Goal: Transaction & Acquisition: Purchase product/service

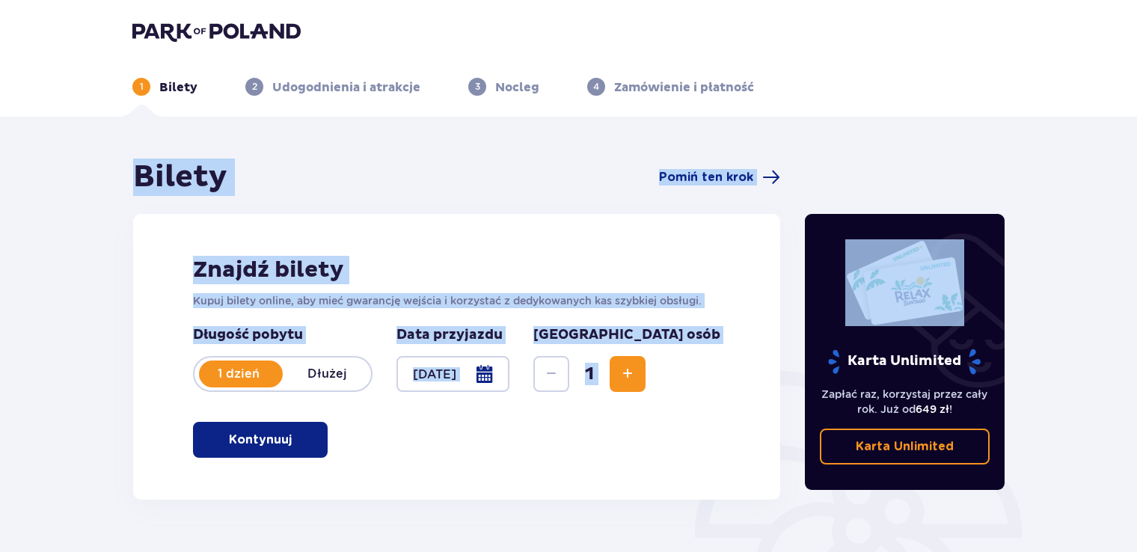
drag, startPoint x: 1136, startPoint y: 76, endPoint x: 1144, endPoint y: 150, distance: 74.5
click at [1137, 150] on html "1 Bilety 2 Udogodnienia i atrakcje 3 Nocleg 4 Zamówienie i płatność Bilety Pomi…" at bounding box center [568, 276] width 1137 height 552
click at [621, 468] on div "Znajdź bilety Kupuj bilety online, aby mieć gwarancję wejścia i korzystać z ded…" at bounding box center [456, 357] width 647 height 286
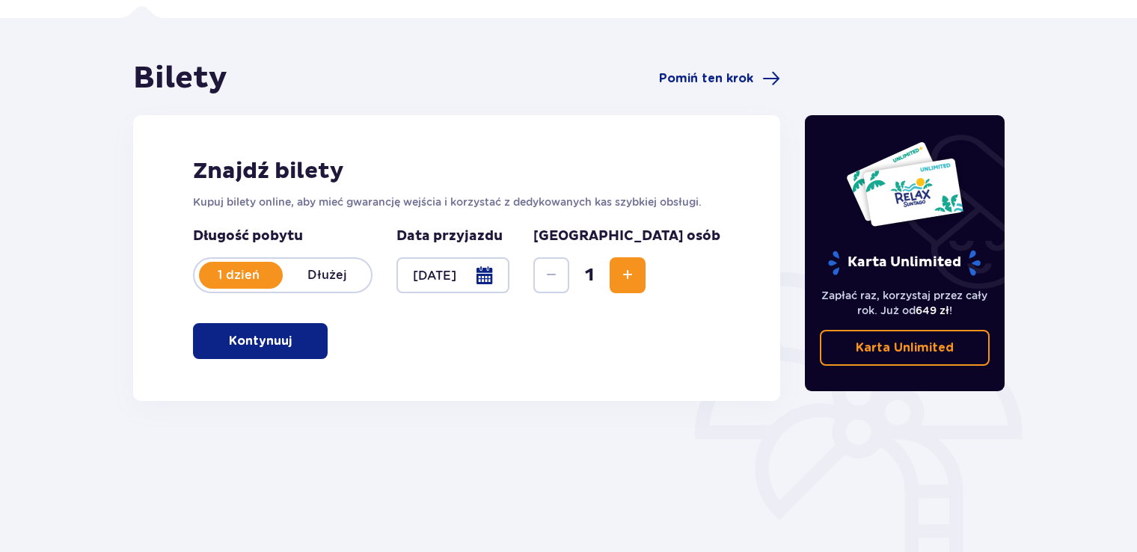
scroll to position [89, 0]
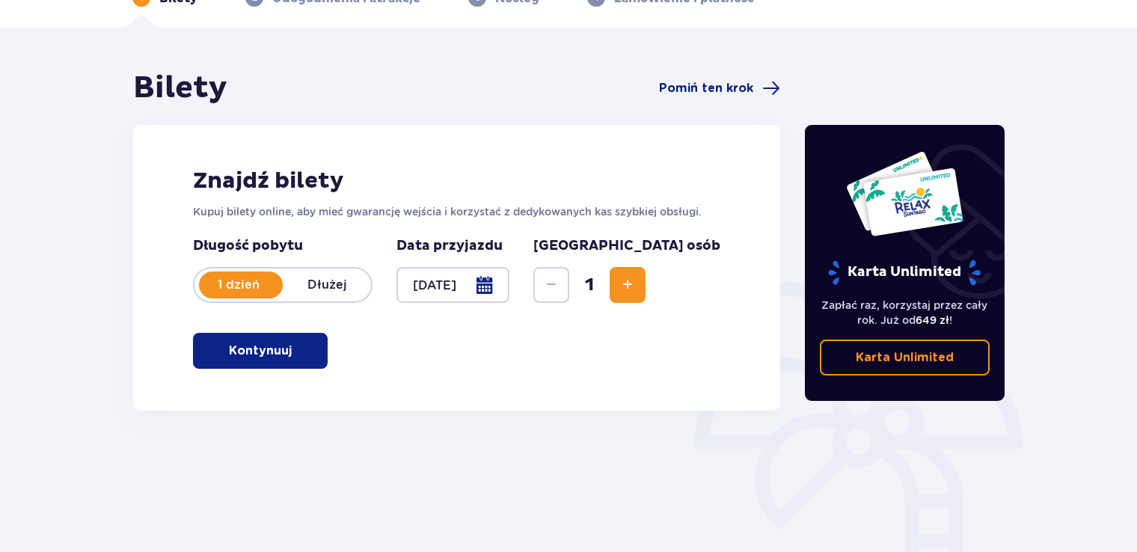
click at [274, 355] on p "Kontynuuj" at bounding box center [260, 351] width 63 height 16
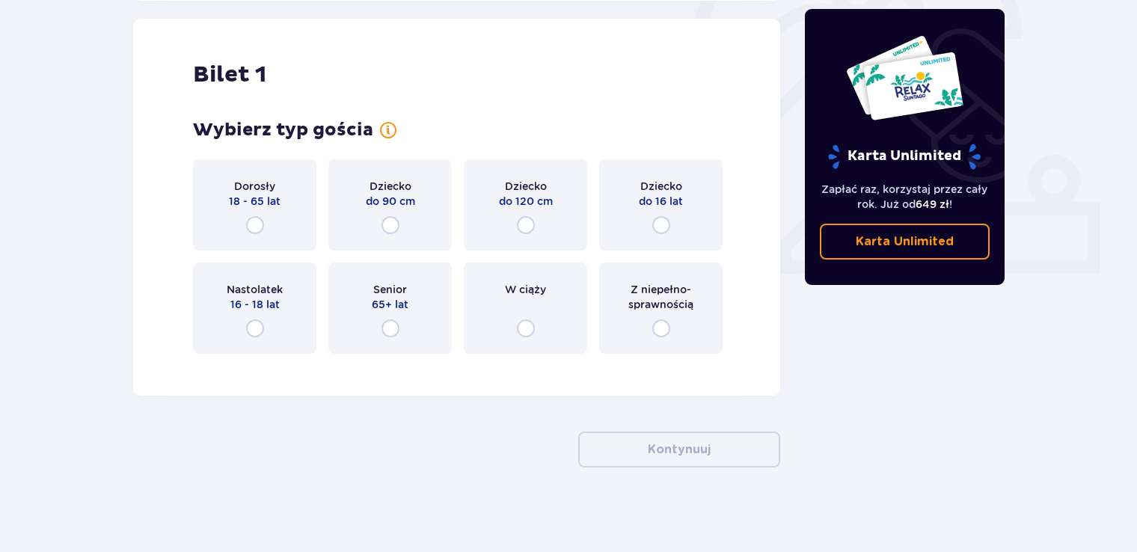
scroll to position [500, 0]
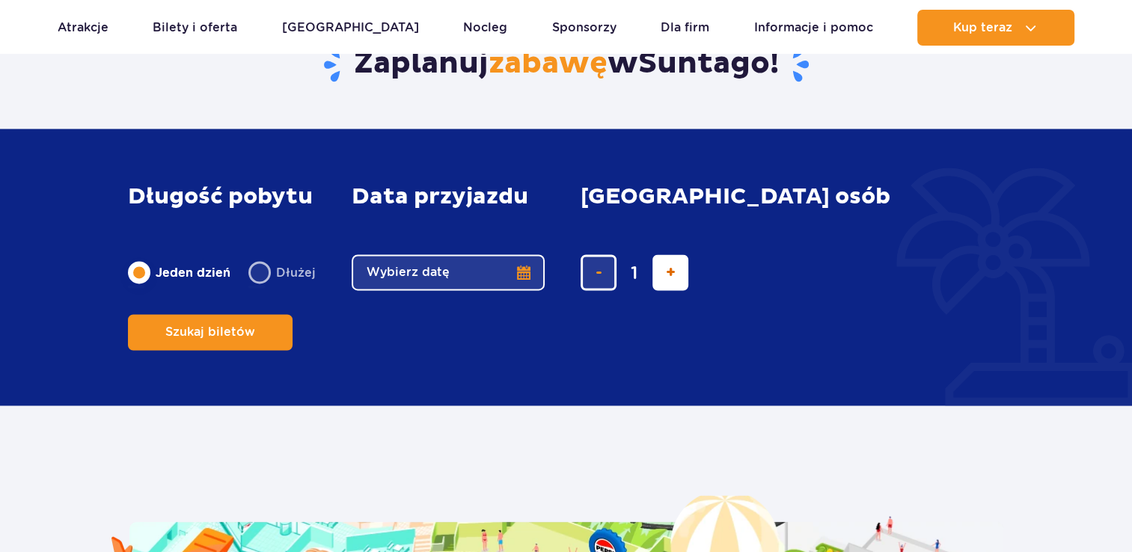
click at [673, 290] on button "dodaj bilet" at bounding box center [670, 272] width 36 height 36
type input "2"
click at [865, 327] on form "Długość pobytu długość pobytu w głównej treści Jeden dzień Dłużej Data przyjazd…" at bounding box center [566, 267] width 876 height 226
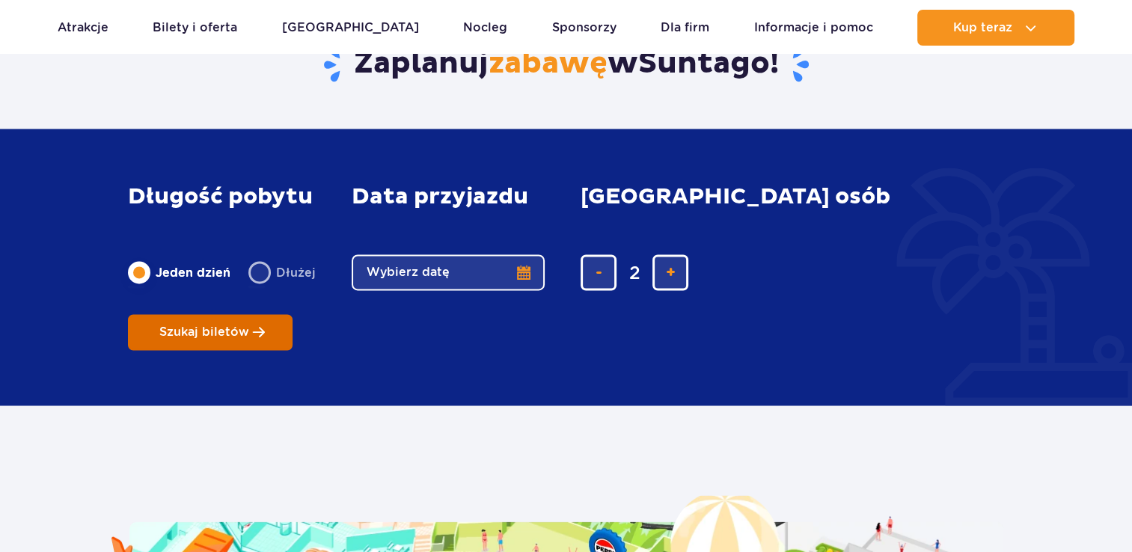
click at [293, 314] on button "Szukaj biletów" at bounding box center [210, 332] width 165 height 36
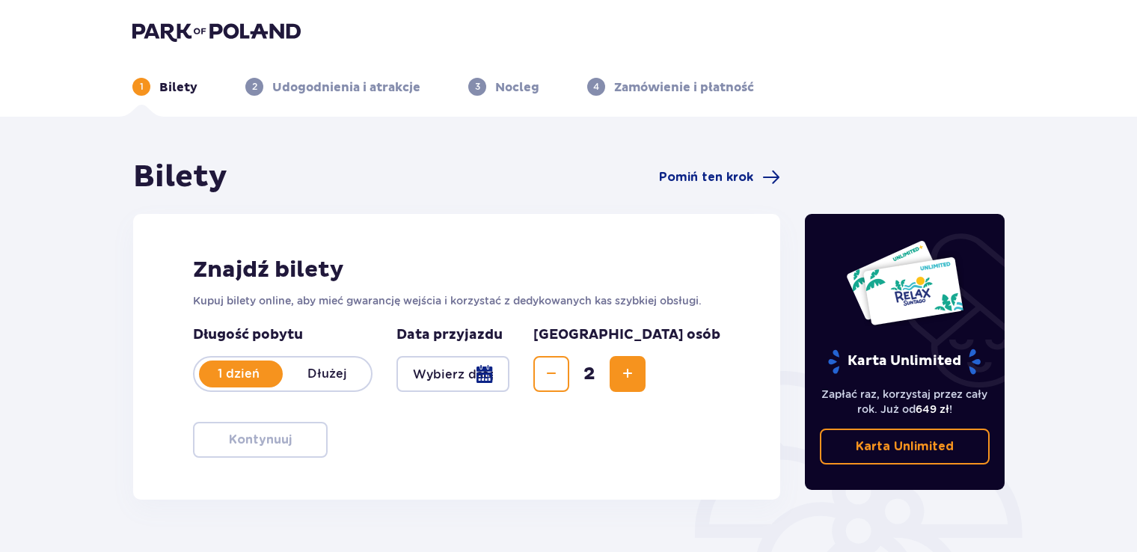
click at [509, 370] on div at bounding box center [453, 374] width 113 height 36
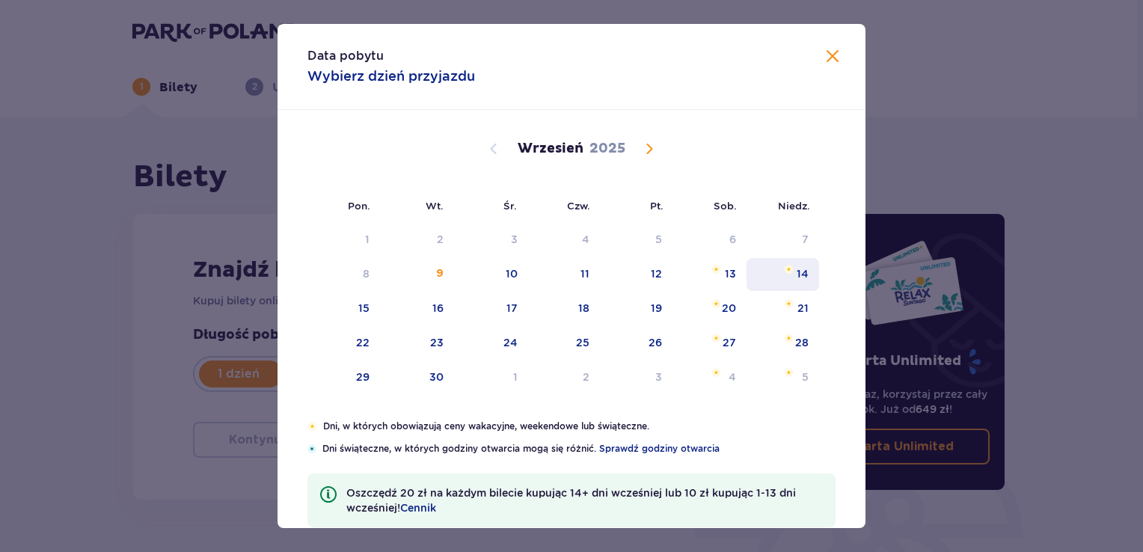
click at [784, 269] on img "niedziela, 14 września 2025" at bounding box center [789, 269] width 10 height 9
type input "14.09.25"
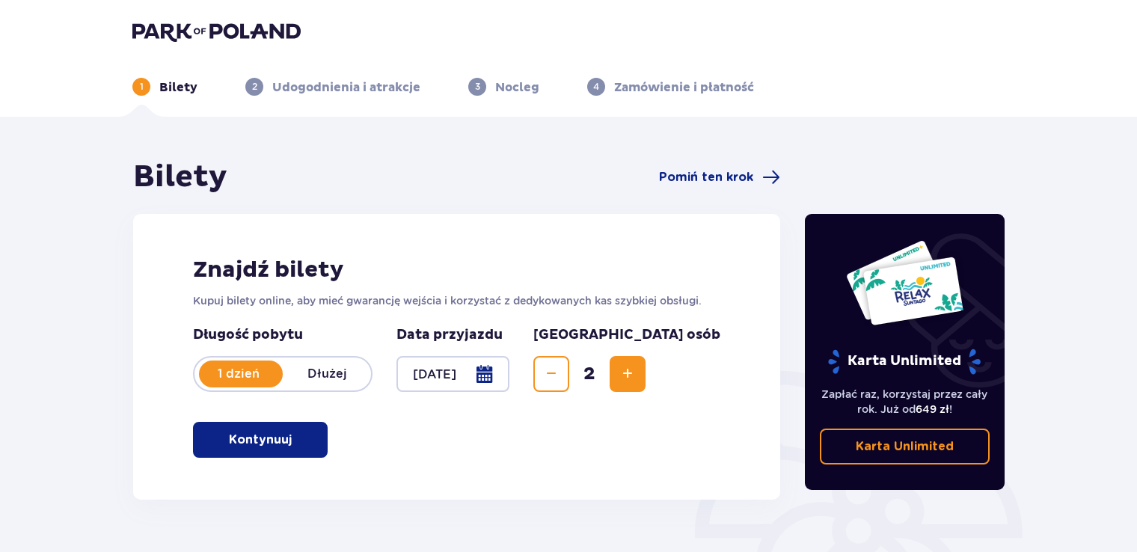
click at [234, 453] on button "Kontynuuj" at bounding box center [260, 440] width 135 height 36
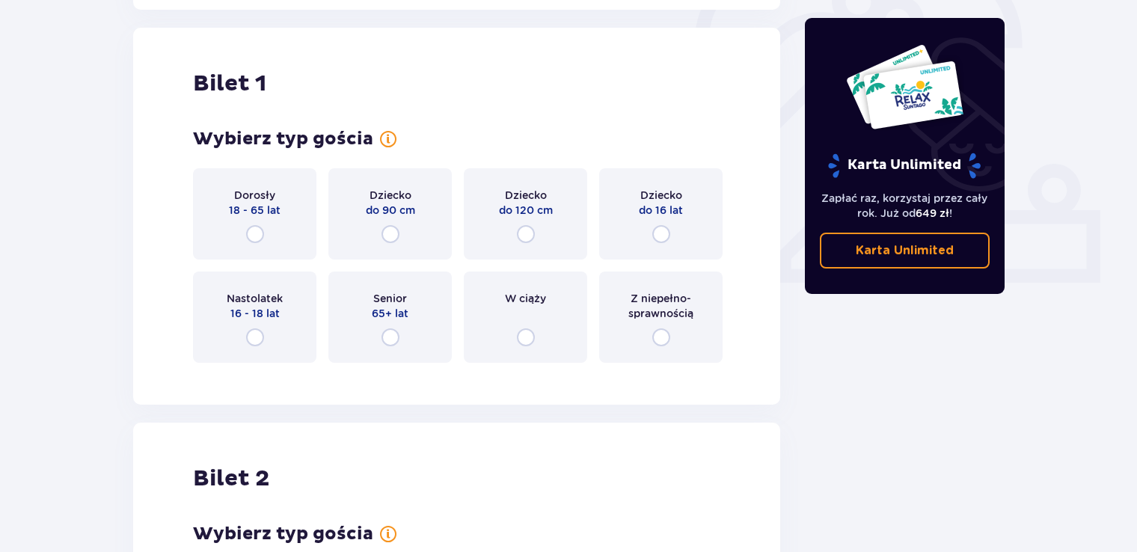
scroll to position [500, 0]
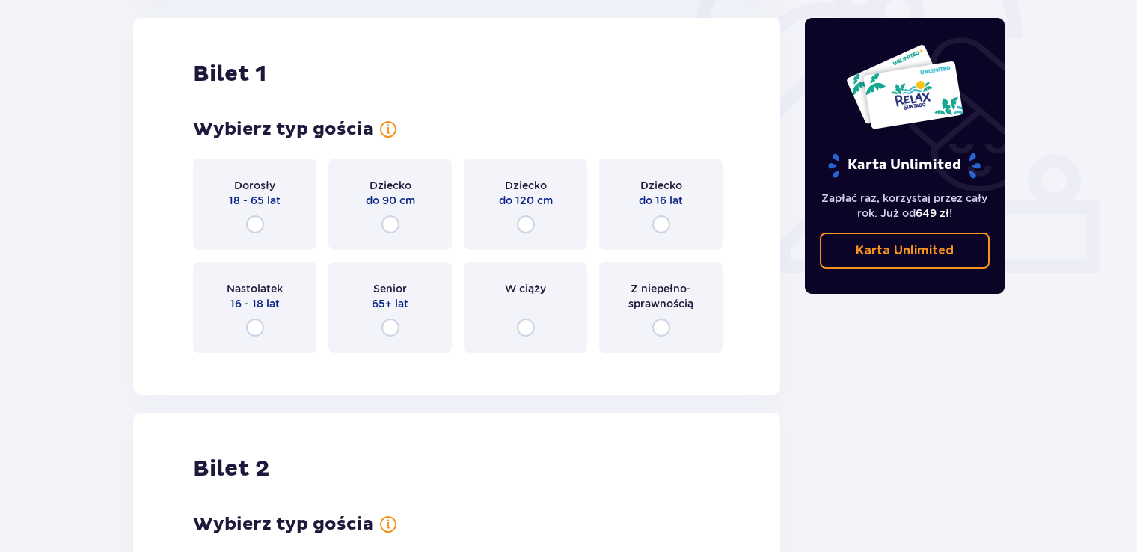
click at [266, 223] on div "Dorosły 18 - 65 lat" at bounding box center [254, 204] width 123 height 91
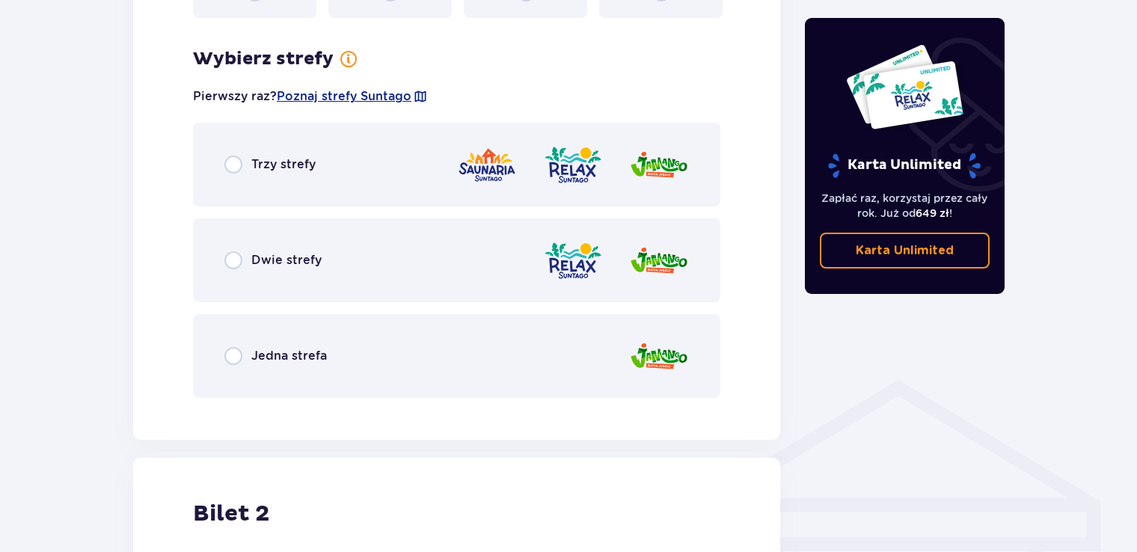
scroll to position [865, 0]
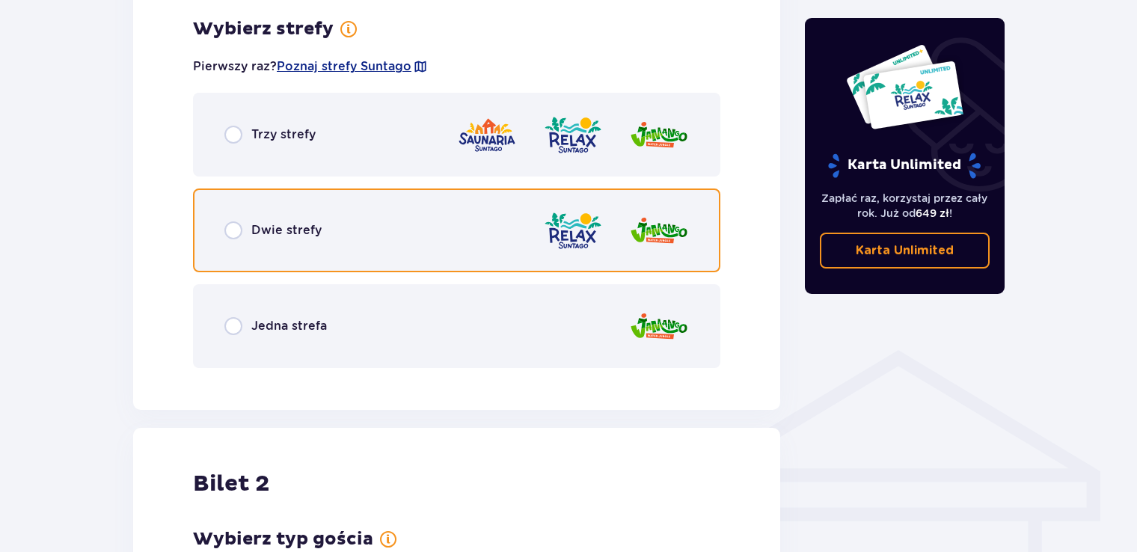
click at [230, 228] on input "radio" at bounding box center [233, 230] width 18 height 18
radio input "true"
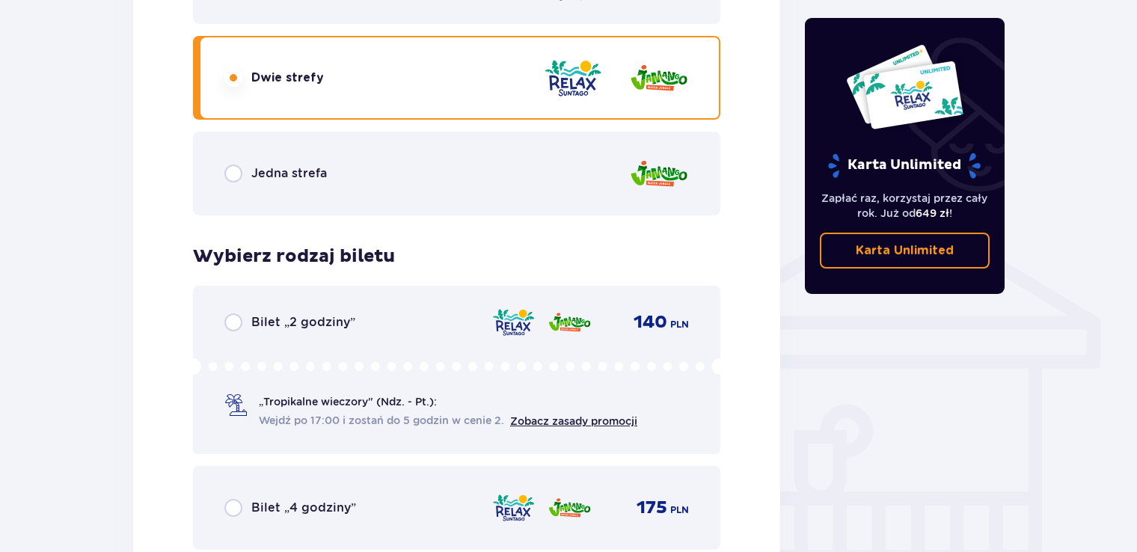
scroll to position [982, 0]
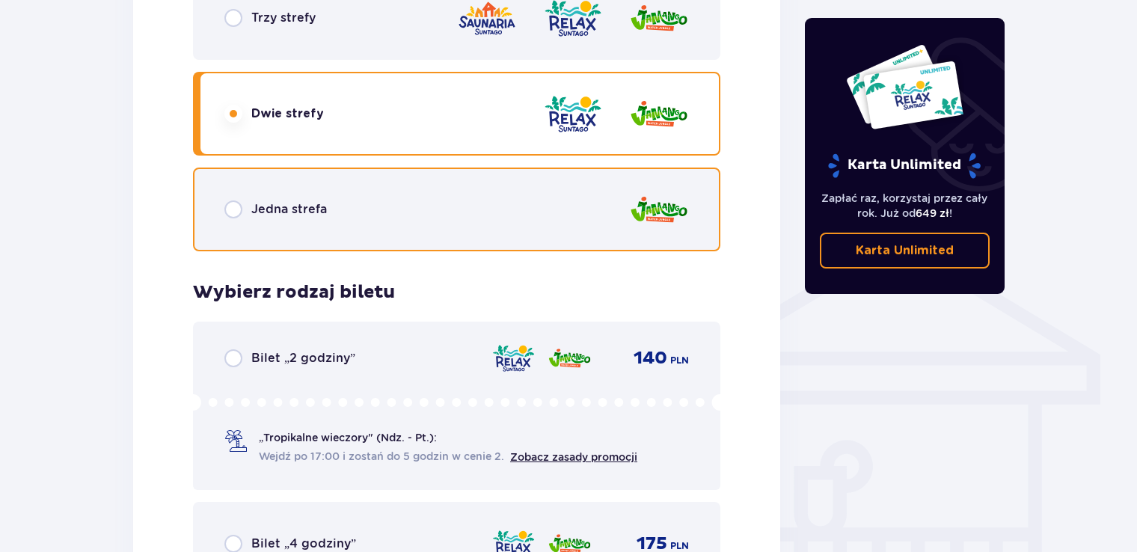
click at [229, 211] on input "radio" at bounding box center [233, 210] width 18 height 18
radio input "true"
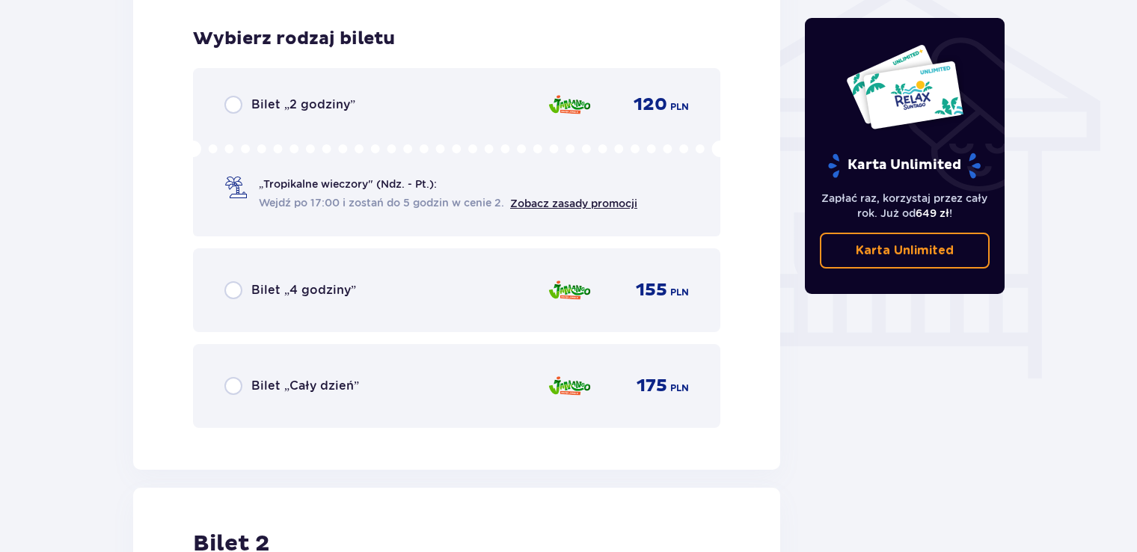
scroll to position [1245, 0]
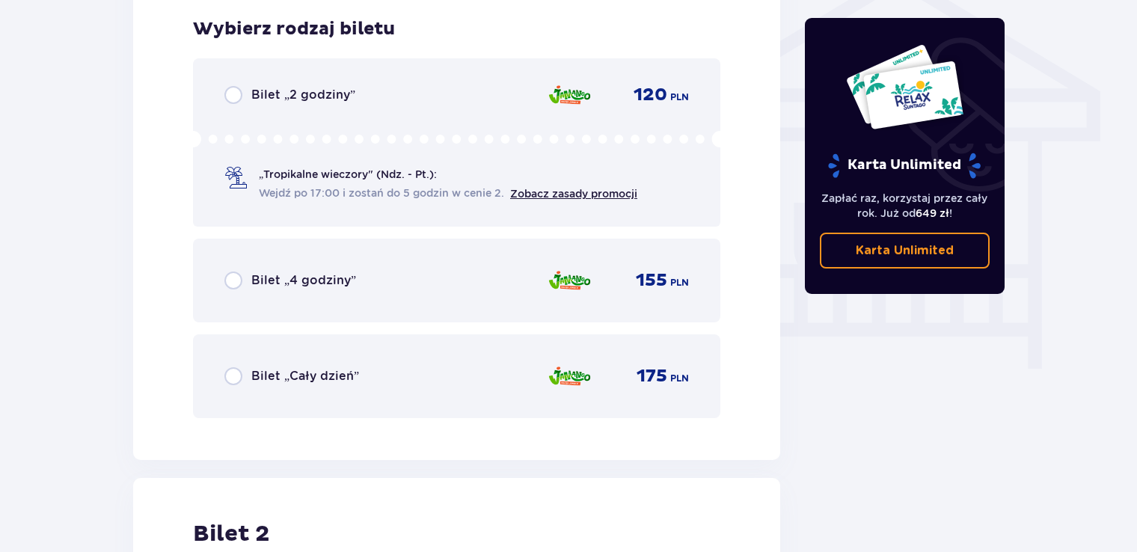
drag, startPoint x: 1133, startPoint y: 344, endPoint x: 1142, endPoint y: 265, distance: 79.8
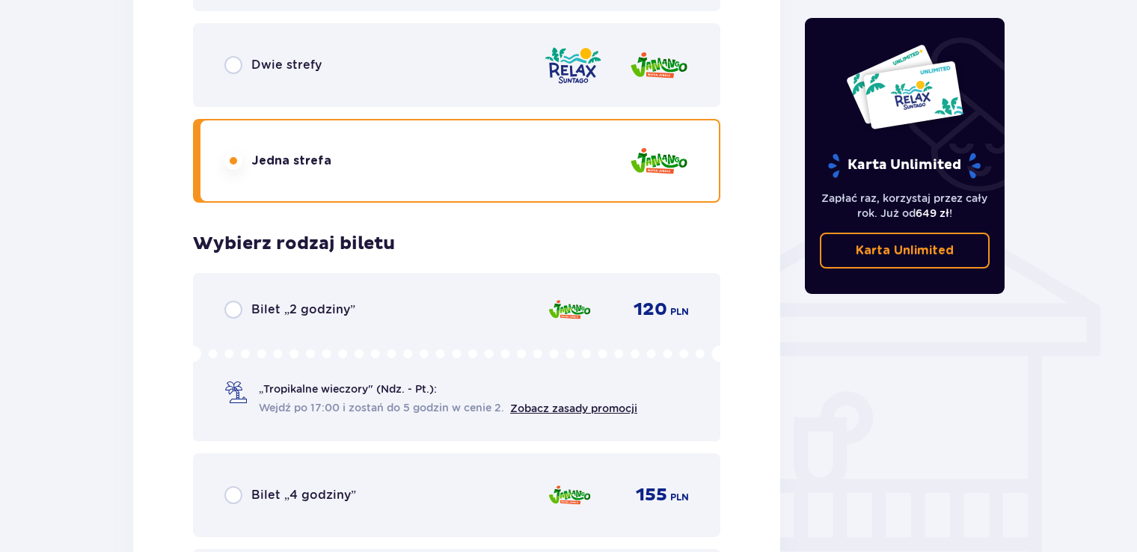
scroll to position [985, 0]
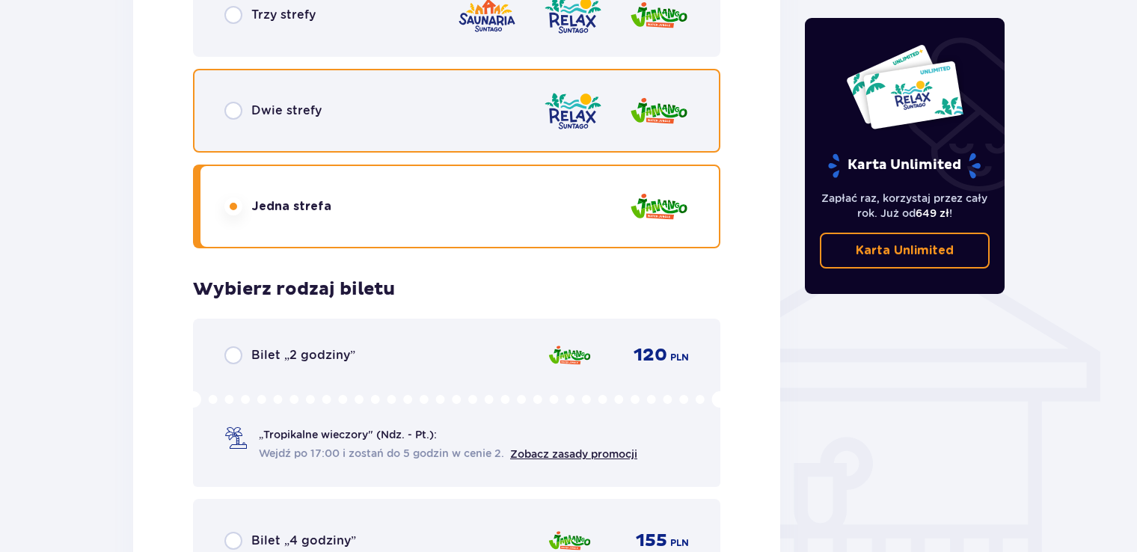
click at [228, 114] on input "radio" at bounding box center [233, 111] width 18 height 18
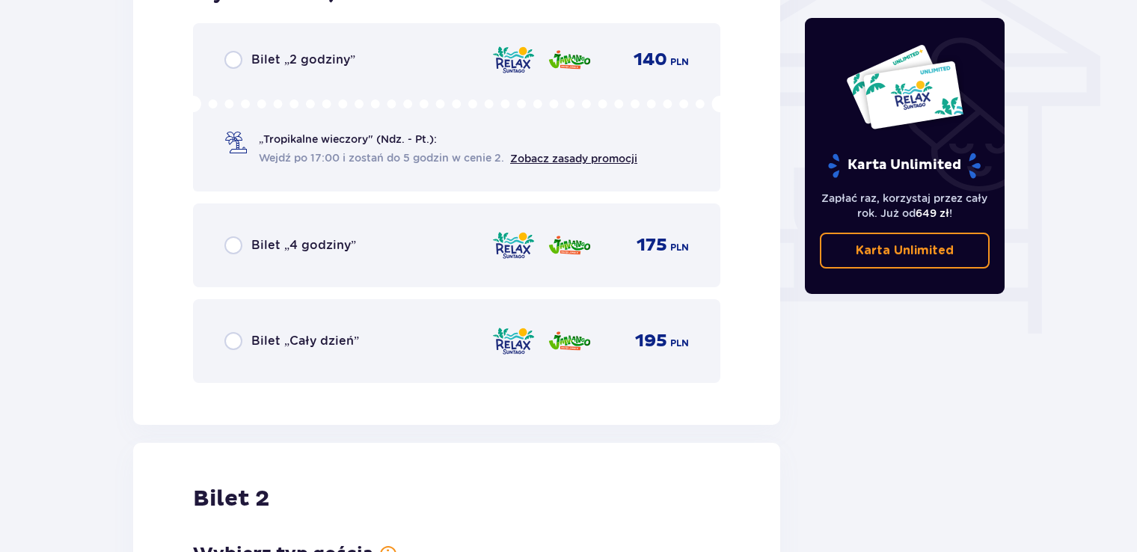
scroll to position [1285, 0]
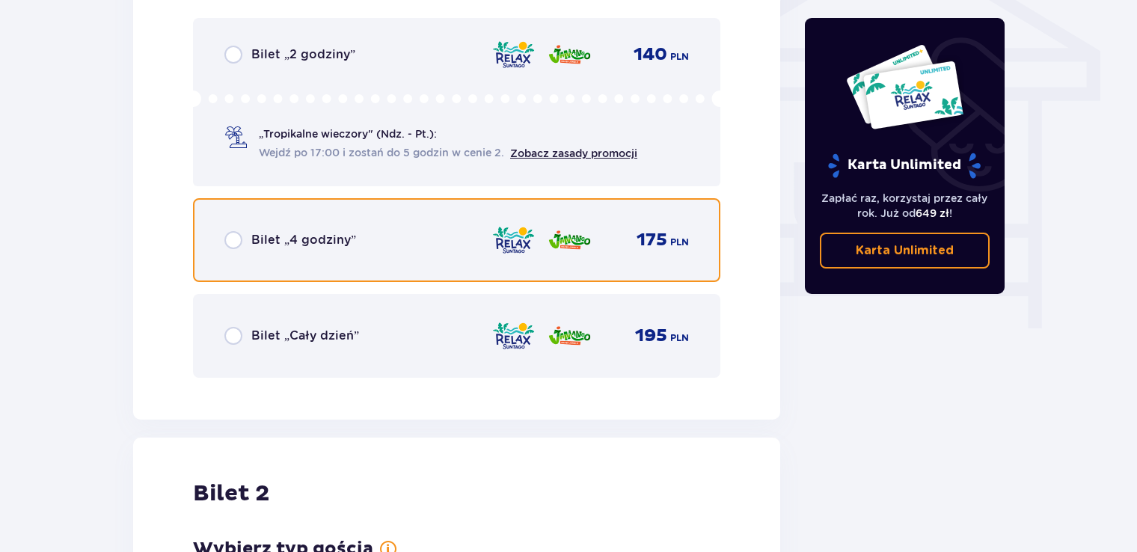
click at [229, 240] on input "radio" at bounding box center [233, 240] width 18 height 18
radio input "true"
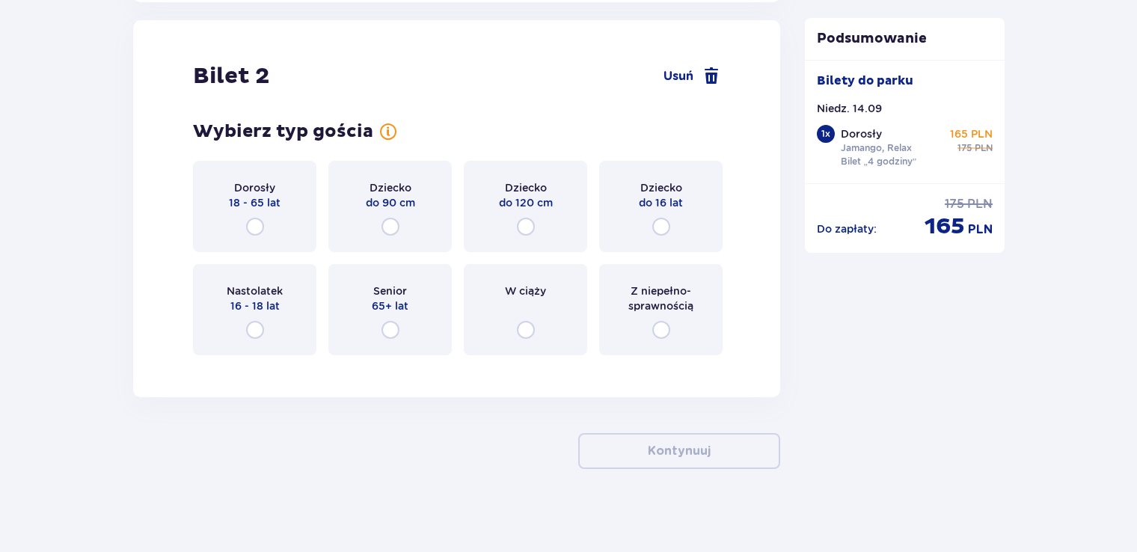
scroll to position [1704, 0]
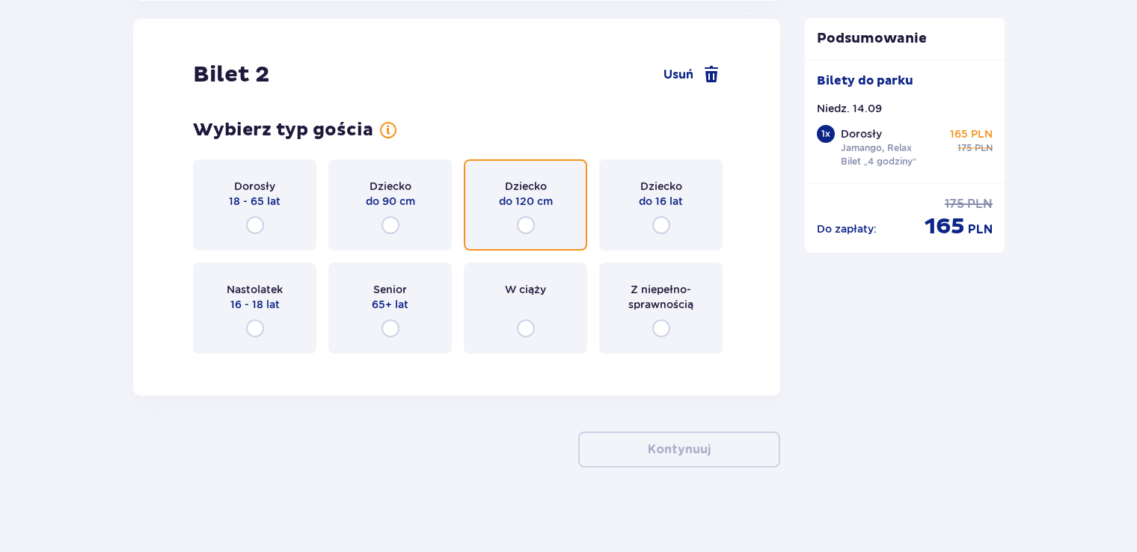
click at [521, 216] on input "radio" at bounding box center [526, 225] width 18 height 18
radio input "true"
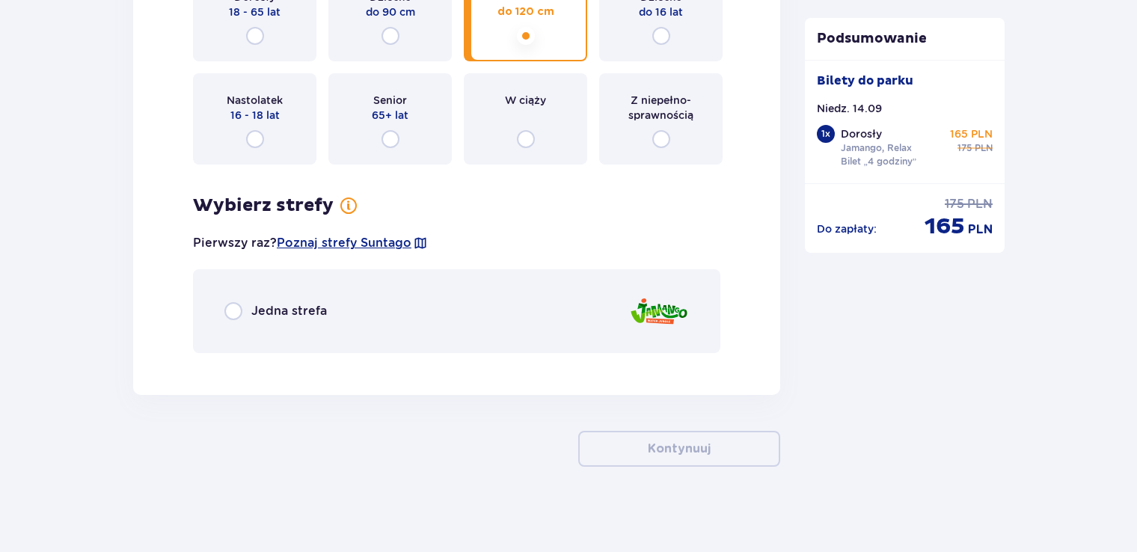
scroll to position [1897, 0]
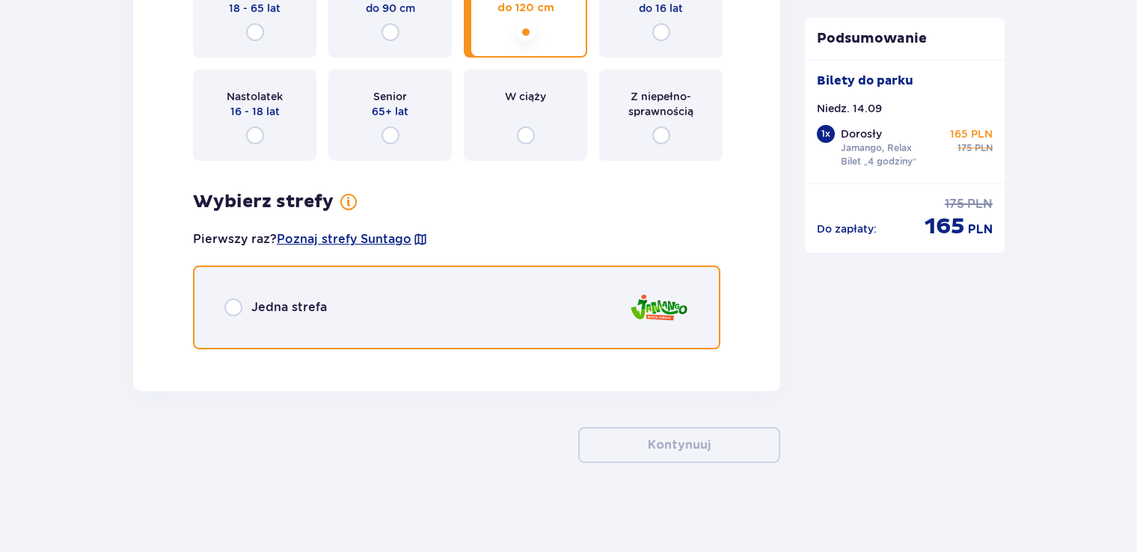
click at [227, 308] on input "radio" at bounding box center [233, 308] width 18 height 18
radio input "true"
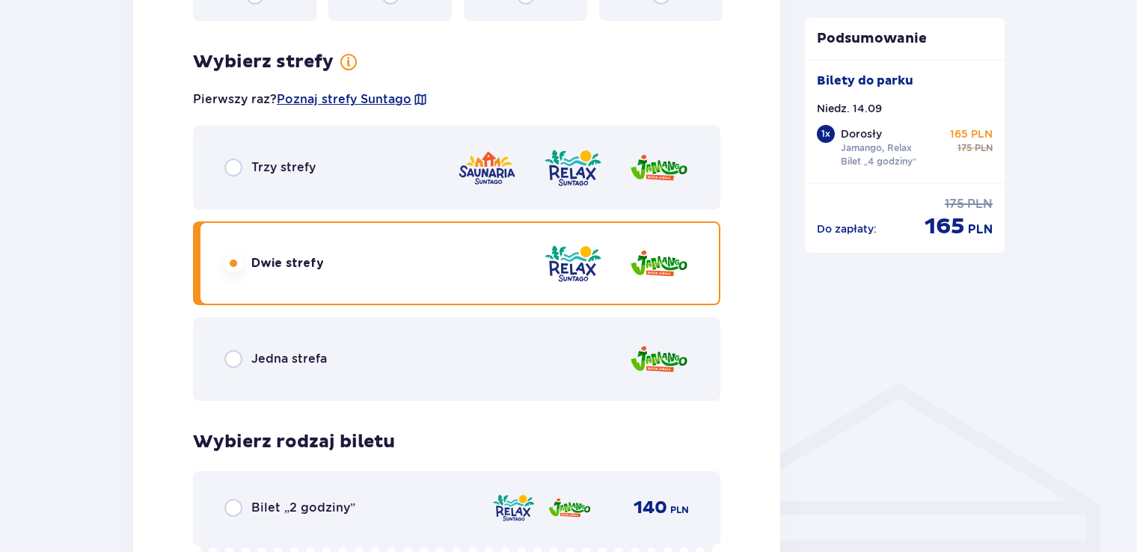
scroll to position [836, 0]
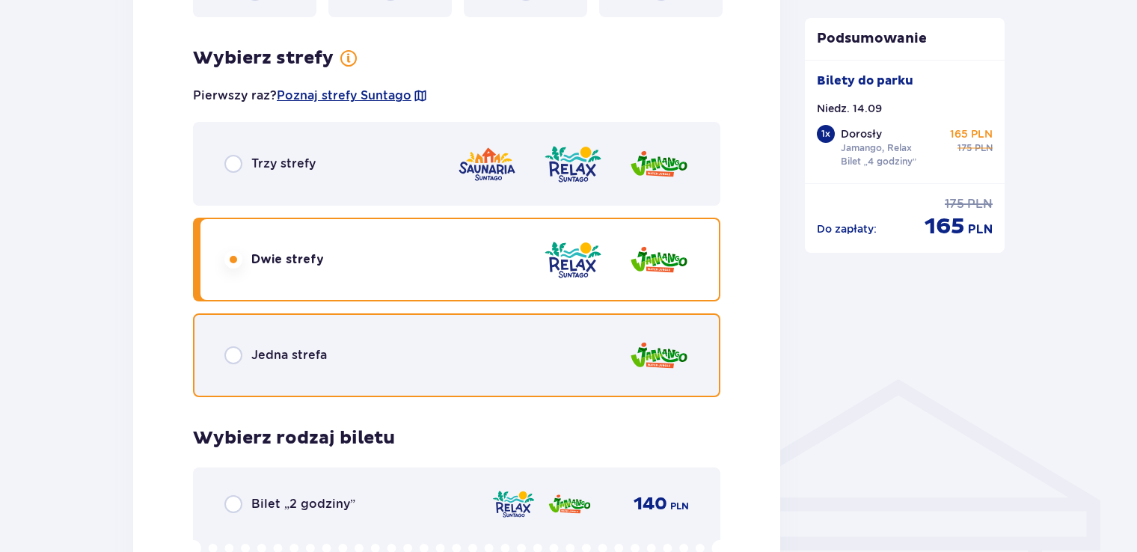
click at [233, 363] on input "radio" at bounding box center [233, 355] width 18 height 18
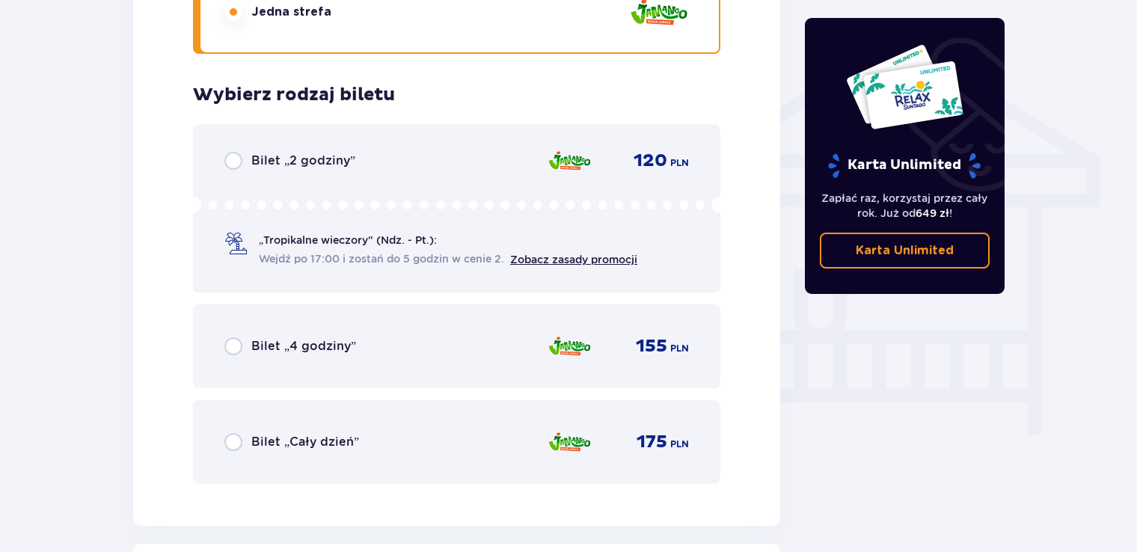
scroll to position [1163, 0]
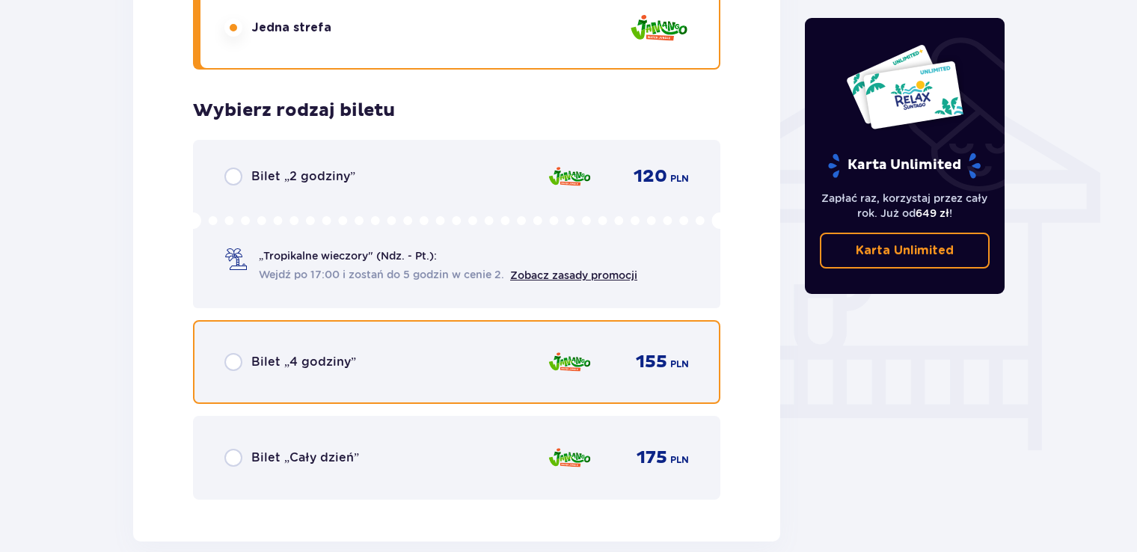
click at [235, 364] on input "radio" at bounding box center [233, 362] width 18 height 18
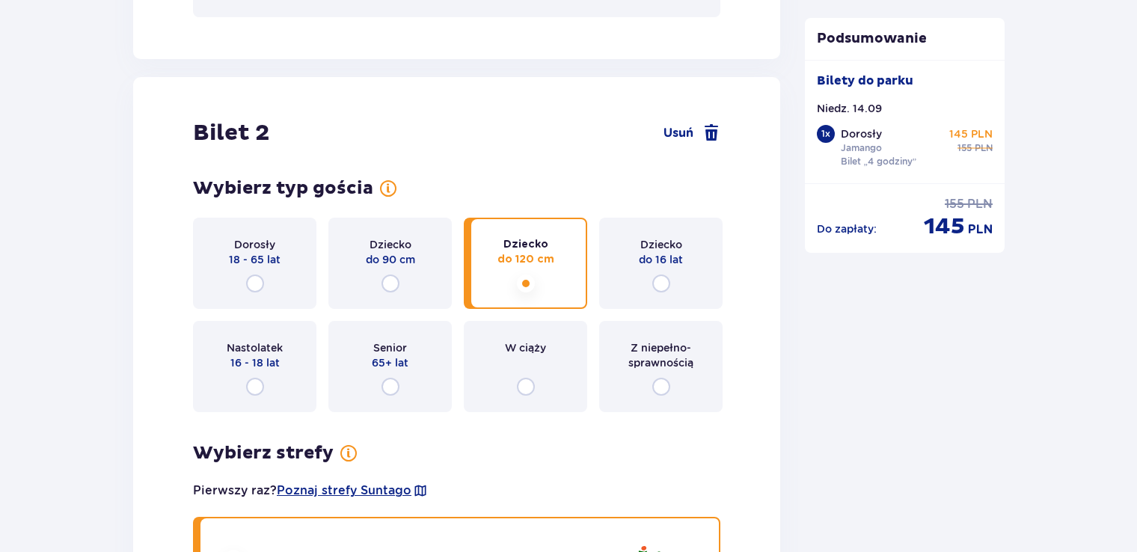
scroll to position [1647, 0]
click at [395, 280] on input "radio" at bounding box center [391, 283] width 18 height 18
radio input "true"
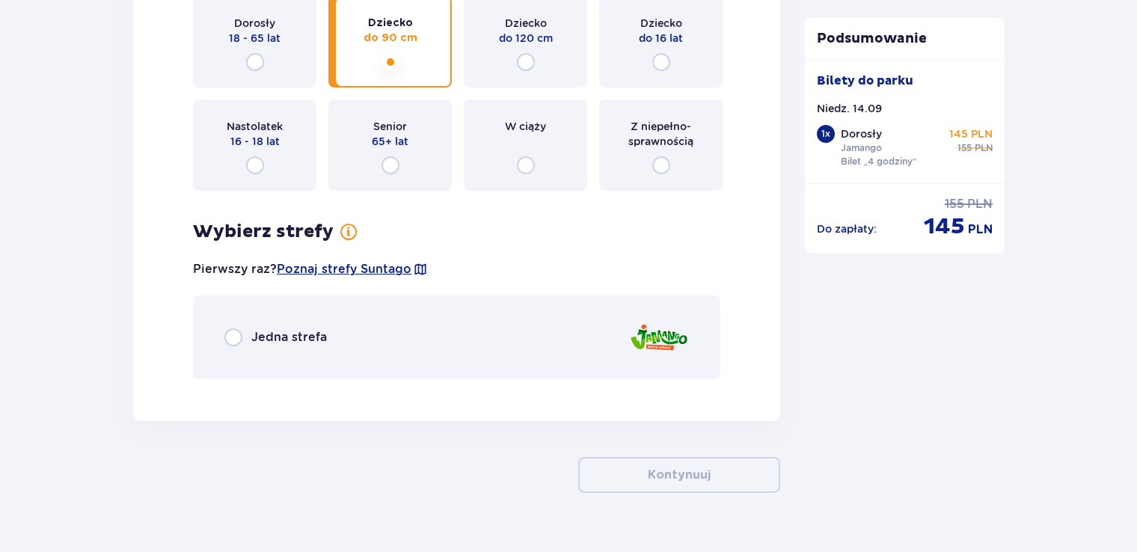
scroll to position [1897, 0]
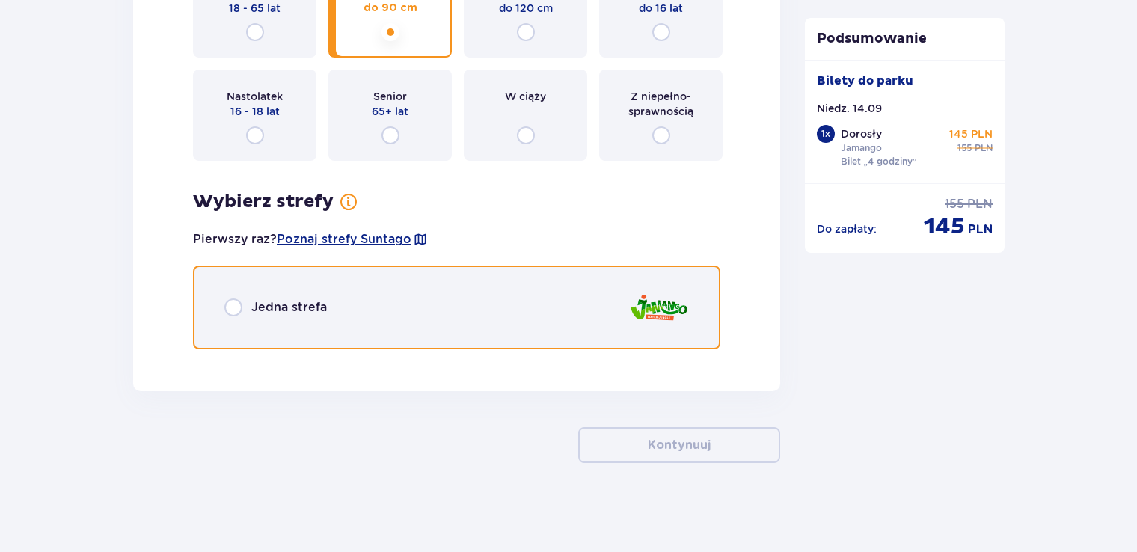
click at [233, 310] on input "radio" at bounding box center [233, 308] width 18 height 18
radio input "true"
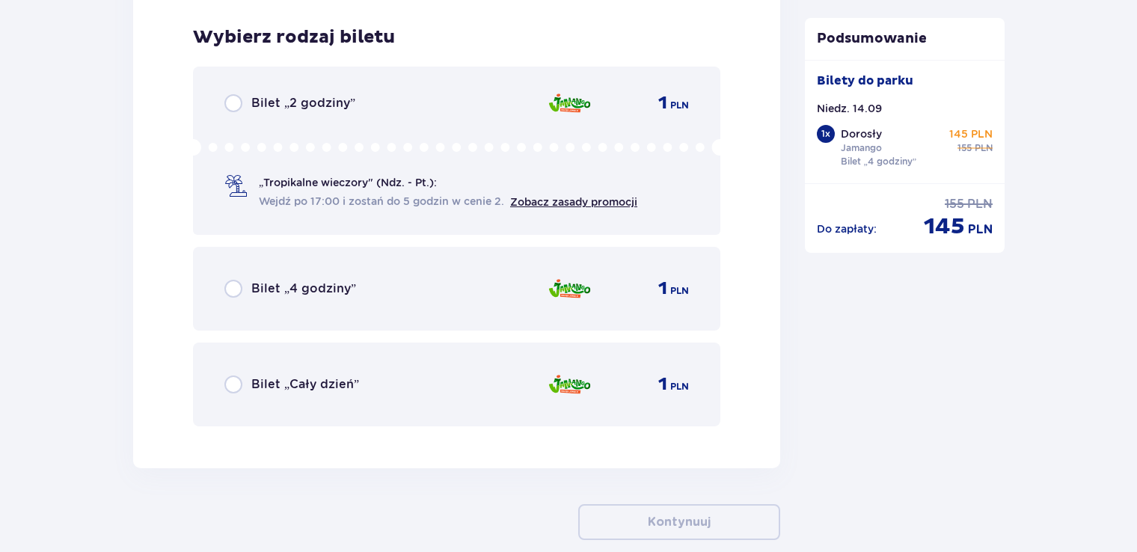
scroll to position [2258, 0]
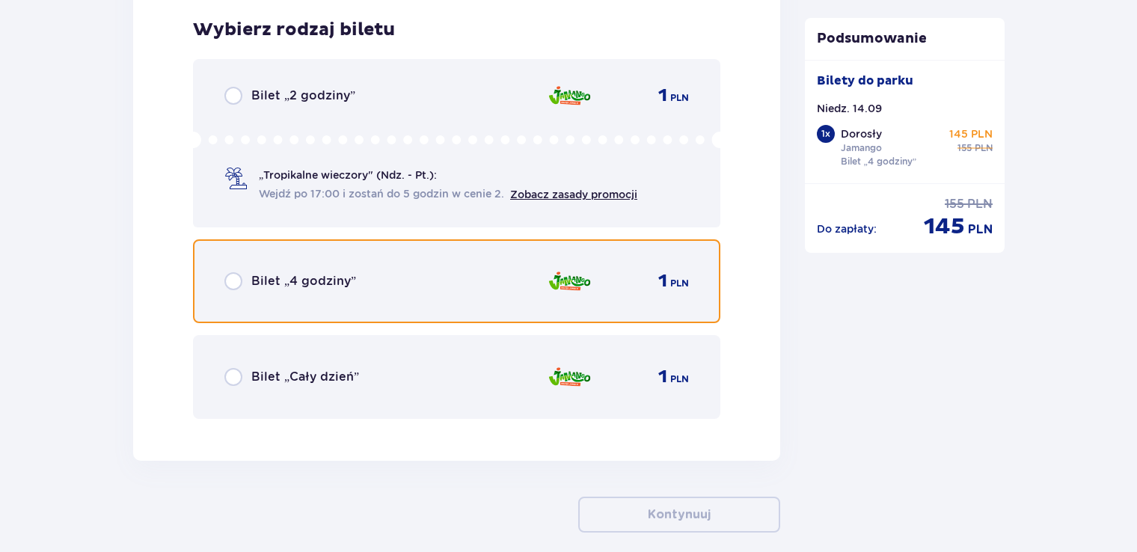
click at [234, 286] on input "radio" at bounding box center [233, 281] width 18 height 18
radio input "true"
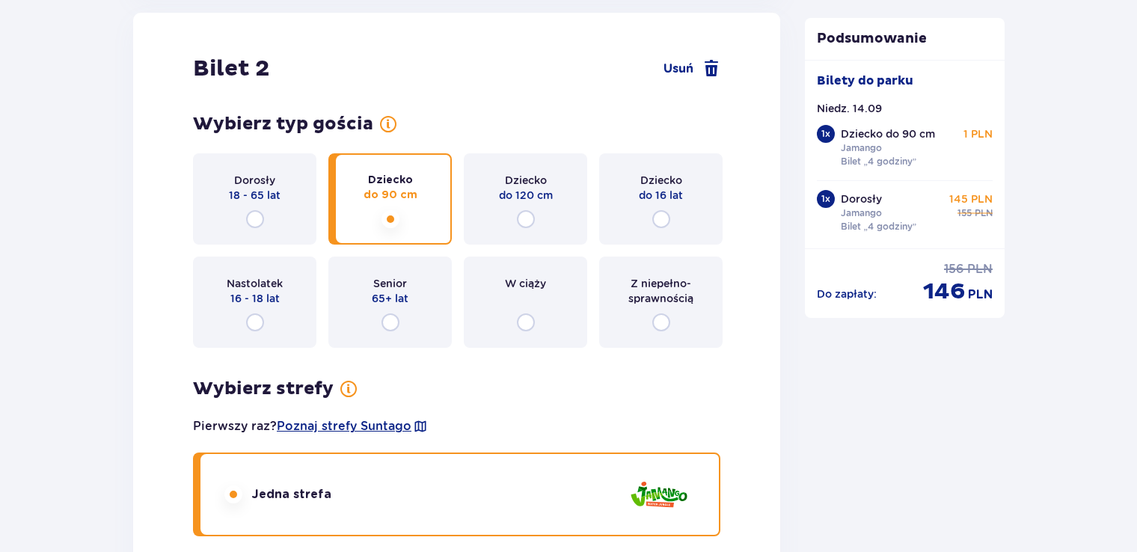
scroll to position [1727, 0]
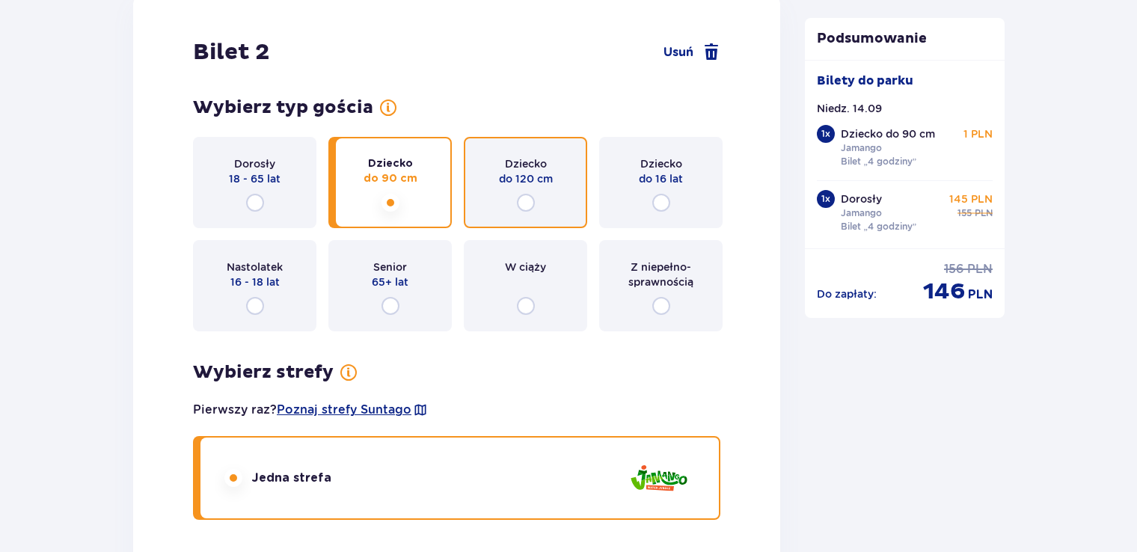
click at [527, 203] on input "radio" at bounding box center [526, 203] width 18 height 18
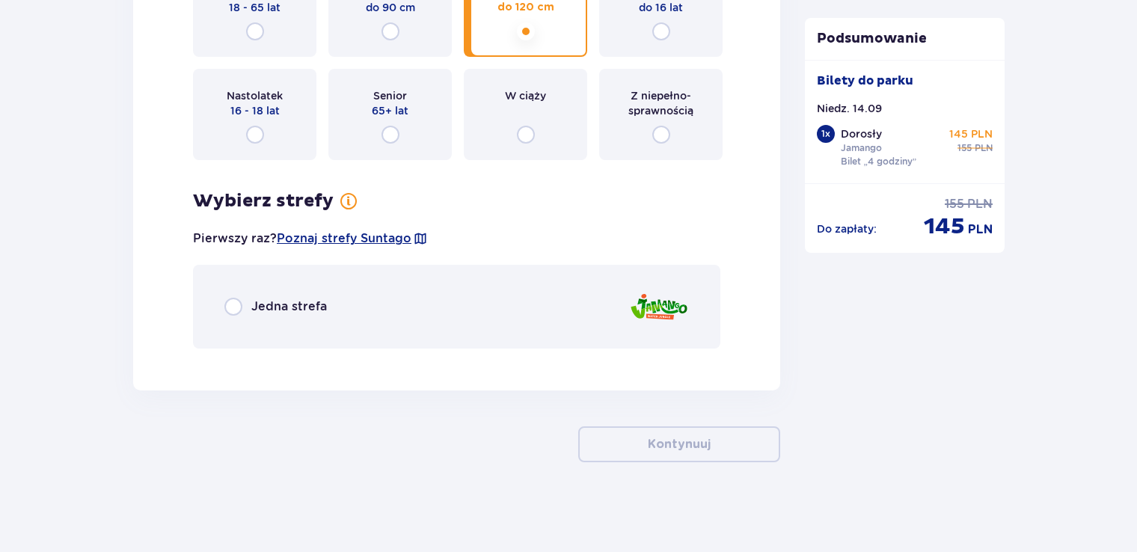
scroll to position [1897, 0]
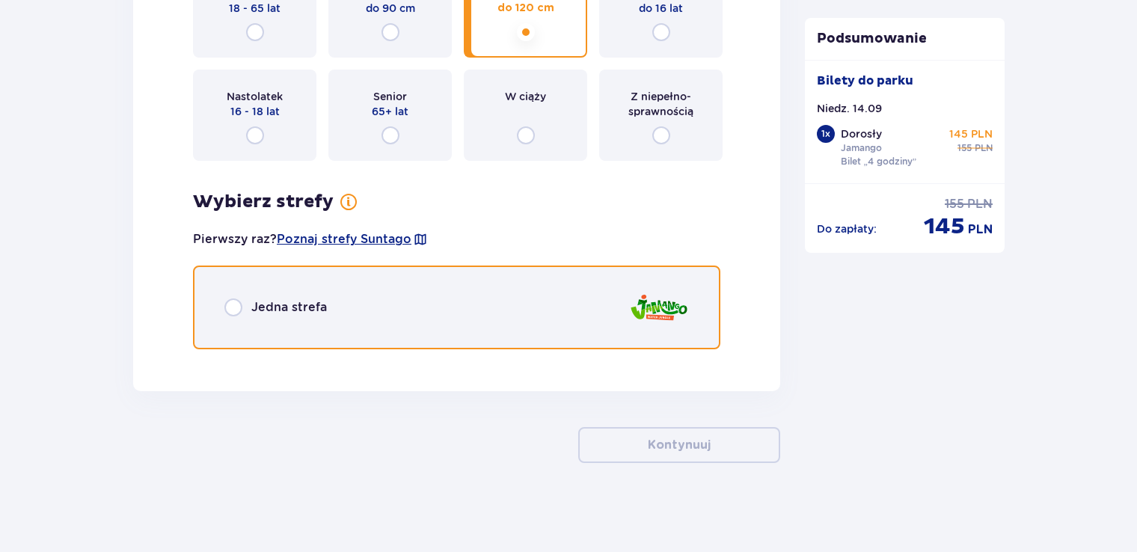
click at [240, 310] on input "radio" at bounding box center [233, 308] width 18 height 18
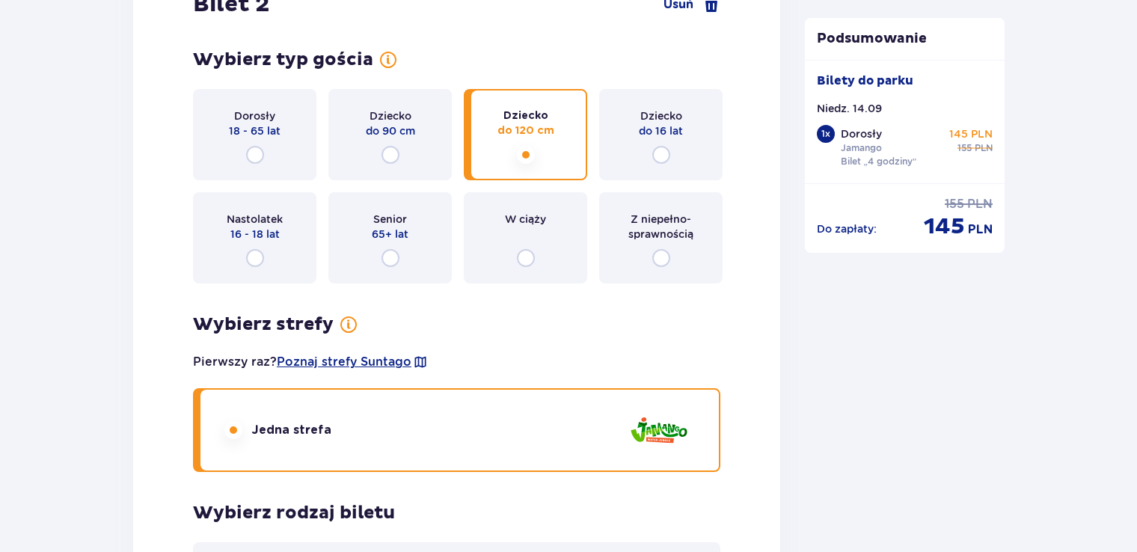
scroll to position [1778, 0]
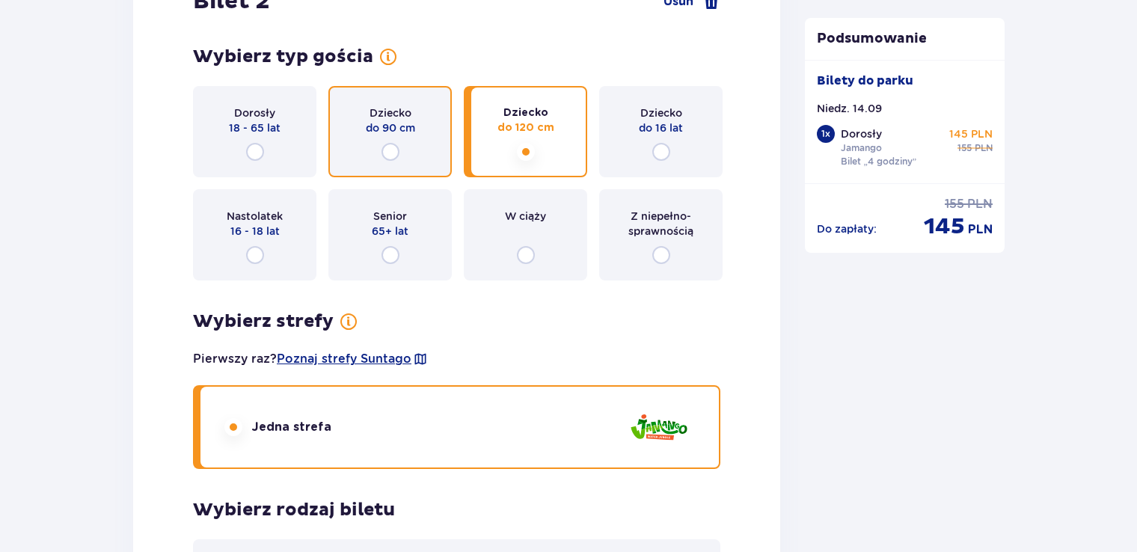
click at [395, 153] on input "radio" at bounding box center [391, 152] width 18 height 18
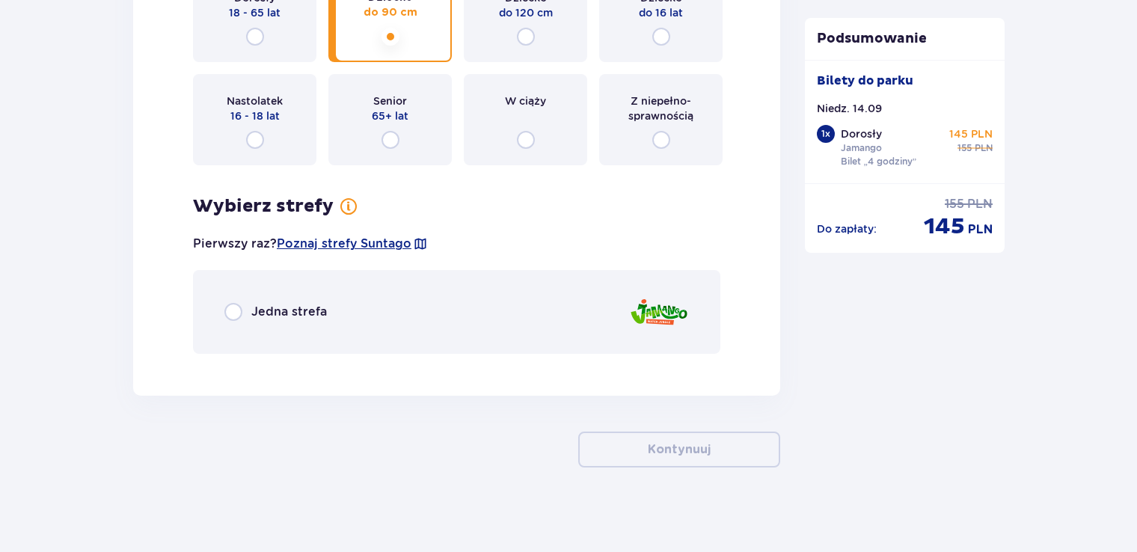
scroll to position [1897, 0]
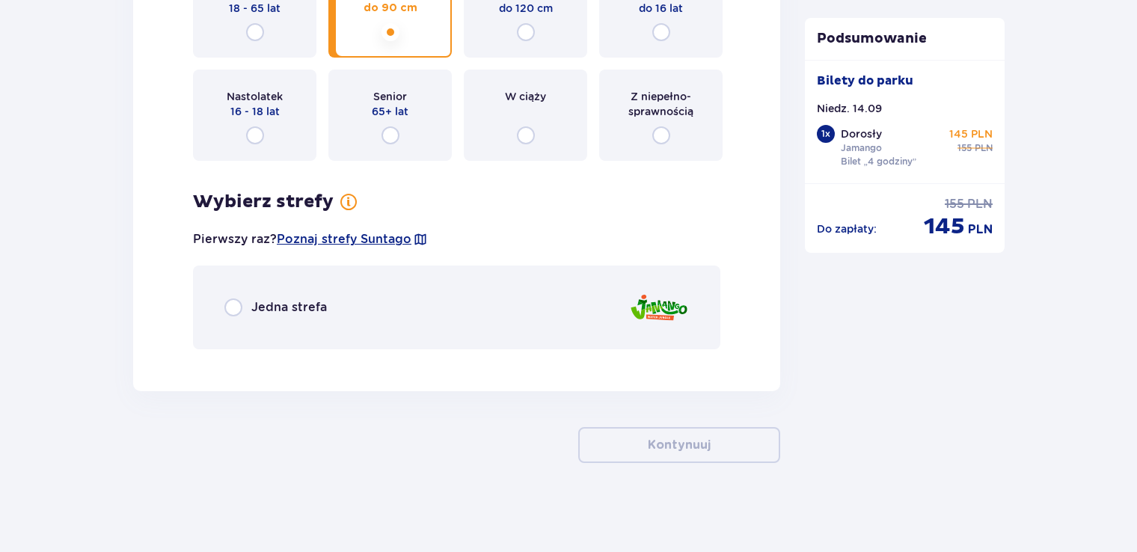
click at [246, 310] on div "Jedna strefa" at bounding box center [275, 308] width 102 height 18
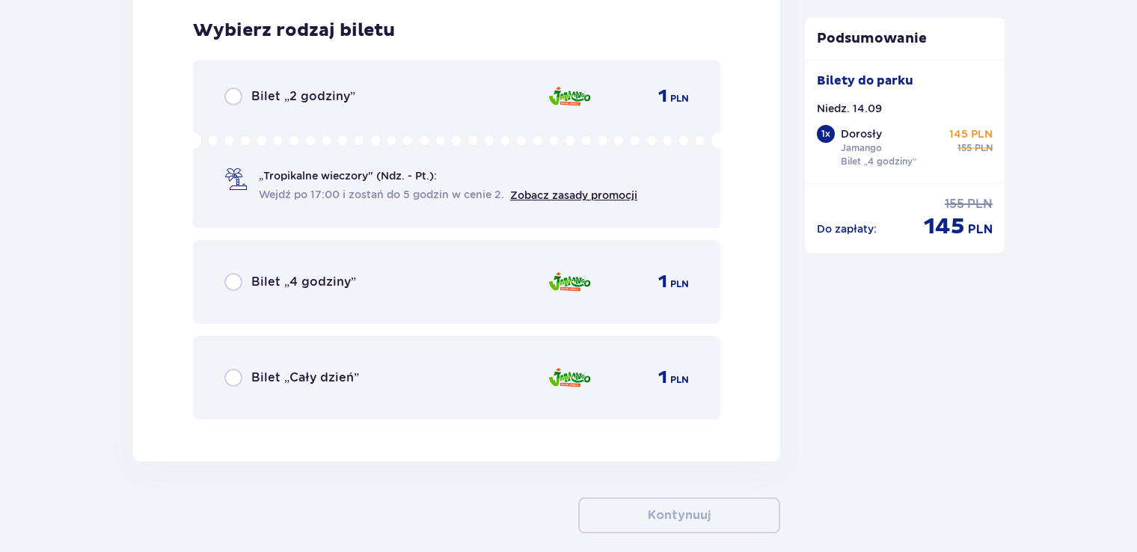
scroll to position [2258, 0]
click at [218, 280] on div "Bilet „4 godziny” 1 PLN" at bounding box center [456, 281] width 527 height 84
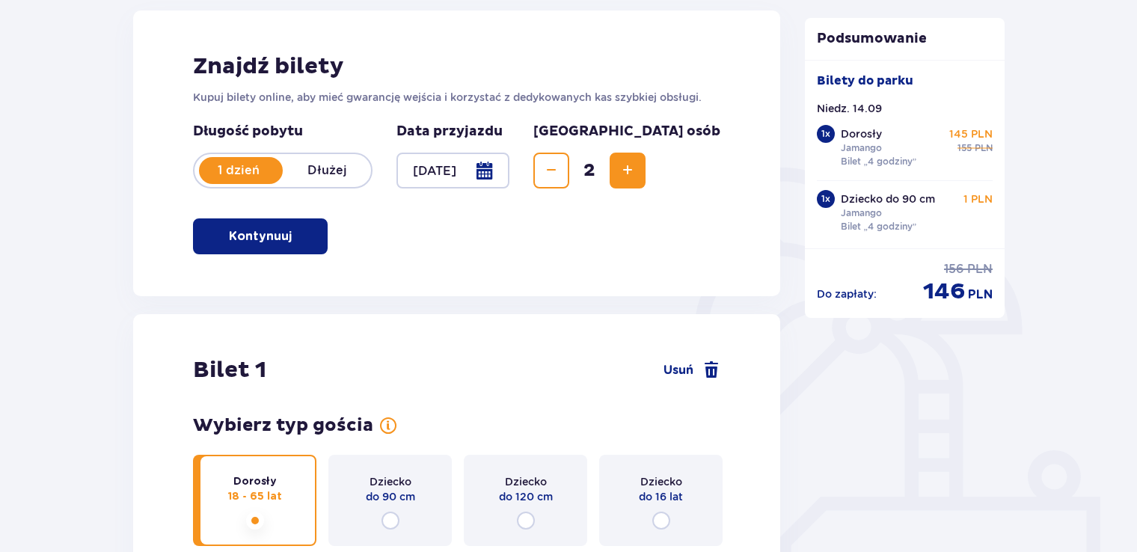
scroll to position [171, 0]
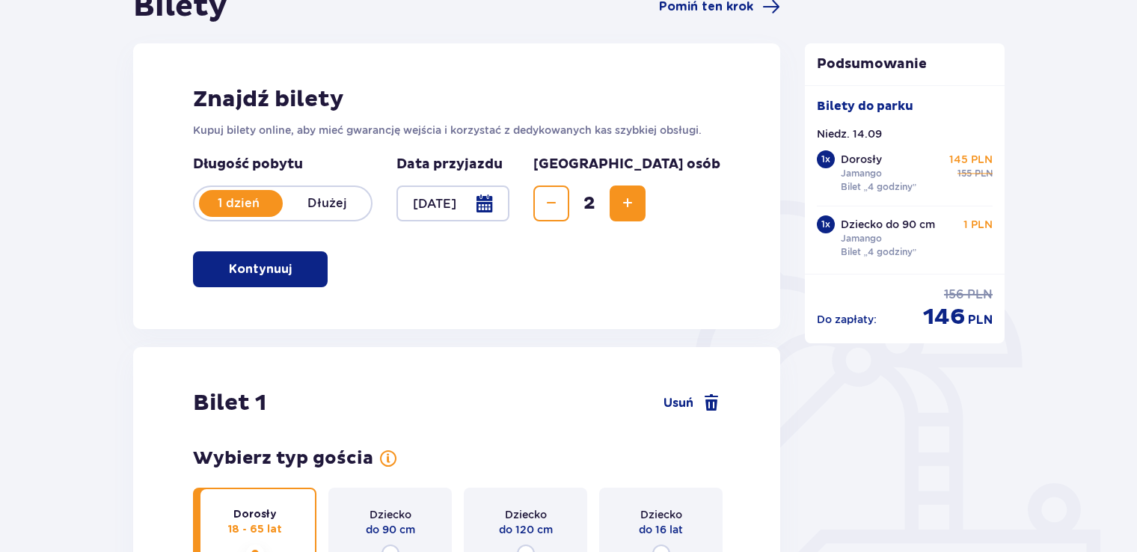
click at [623, 284] on div "Znajdź bilety Kupuj bilety online, aby mieć gwarancję wejścia i korzystać z ded…" at bounding box center [456, 186] width 647 height 286
click at [584, 275] on div "Znajdź bilety Kupuj bilety online, aby mieć gwarancję wejścia i korzystać z ded…" at bounding box center [456, 186] width 647 height 286
click at [536, 401] on div "Bilet 1 Usuń" at bounding box center [456, 403] width 527 height 28
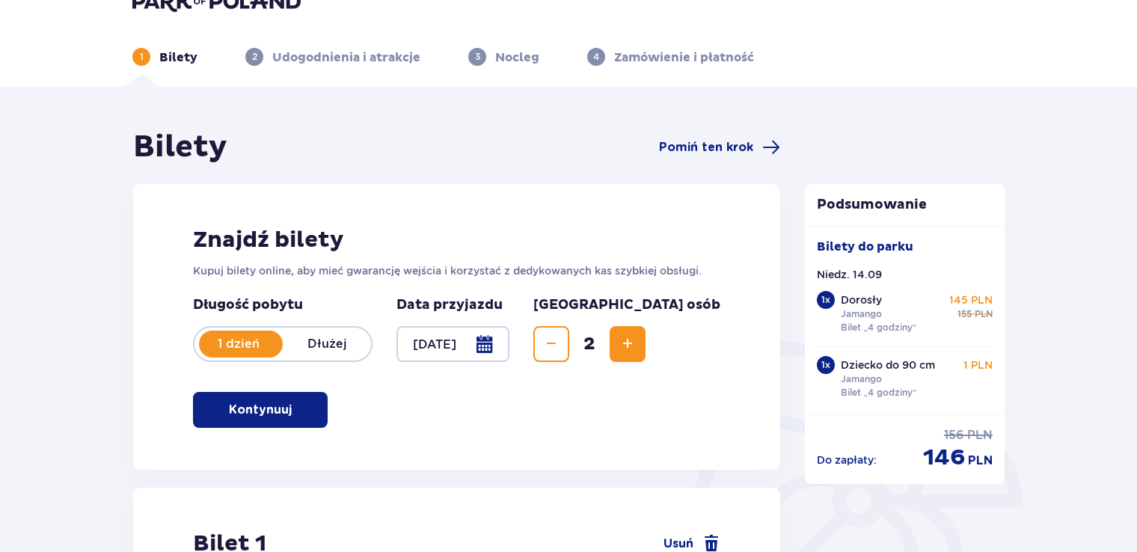
scroll to position [0, 0]
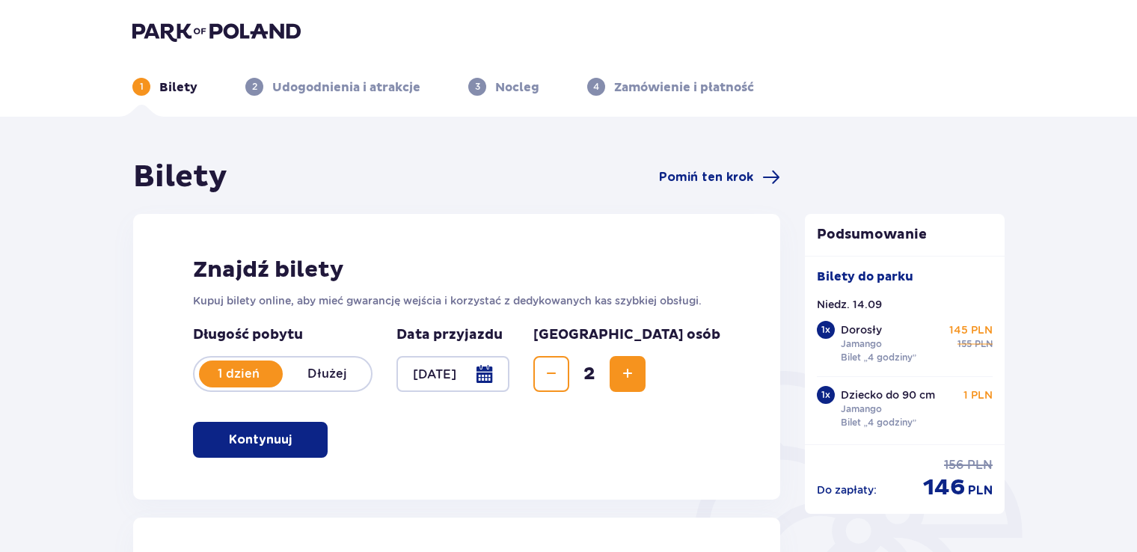
click at [233, 46] on div "1 Bilety 2 Udogodnienia i atrakcje 3 Nocleg 4 Zamówienie i płatność" at bounding box center [568, 69] width 896 height 54
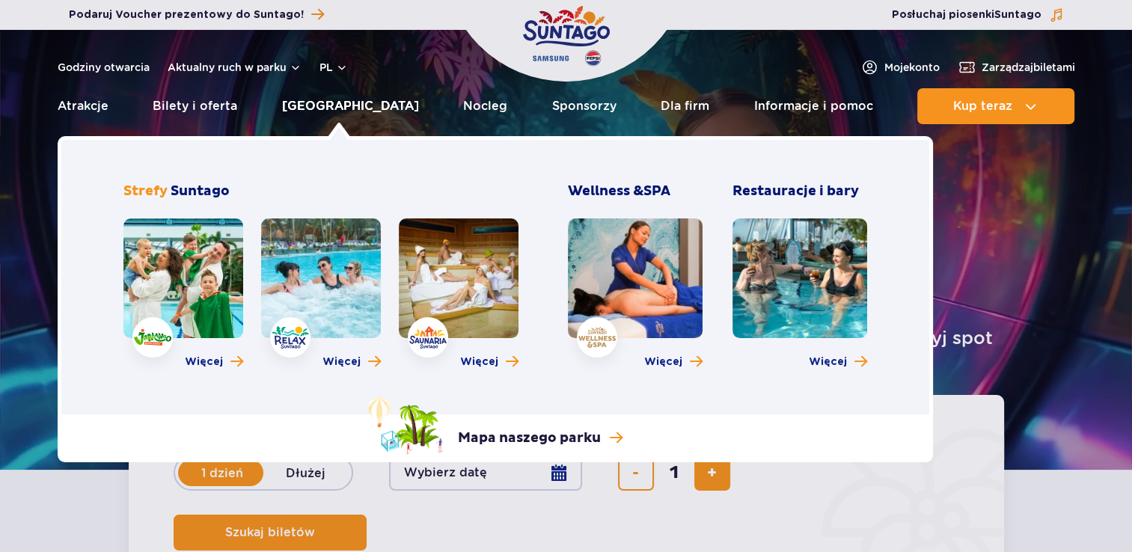
click at [332, 104] on link "[GEOGRAPHIC_DATA]" at bounding box center [350, 106] width 137 height 36
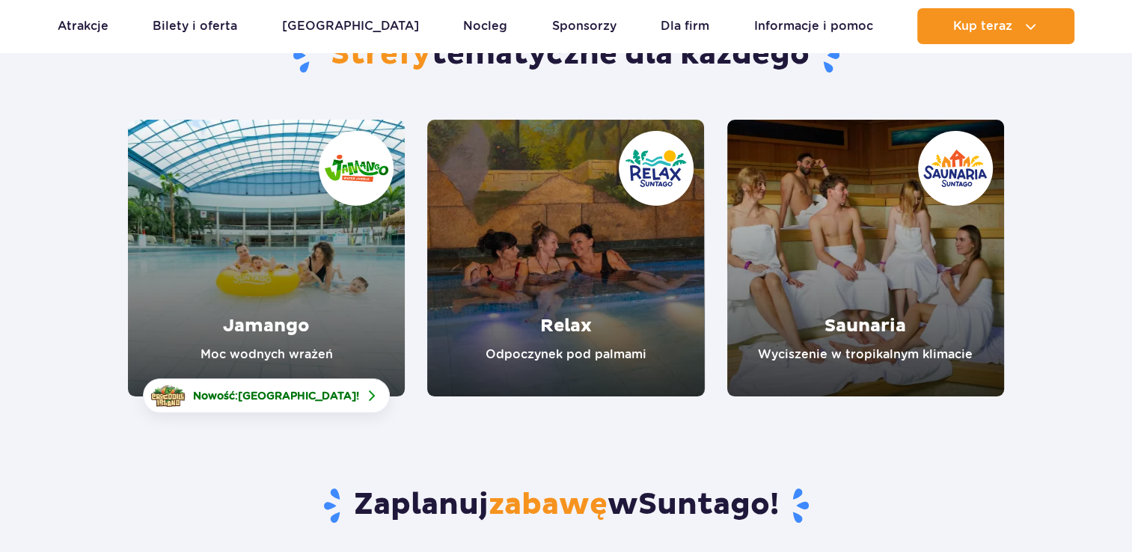
scroll to position [112, 0]
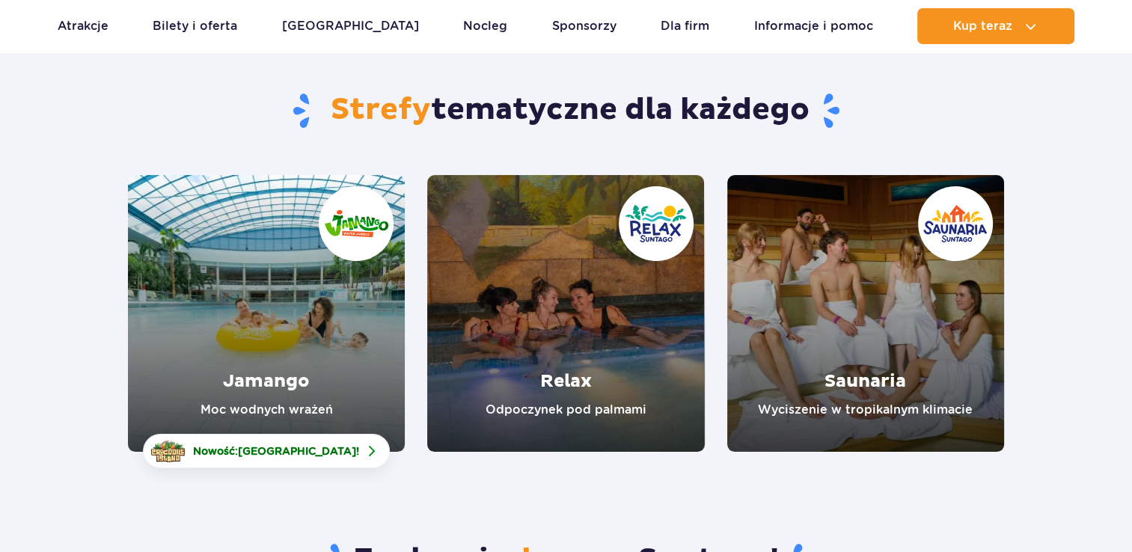
click at [317, 361] on link "Jamango" at bounding box center [266, 313] width 277 height 277
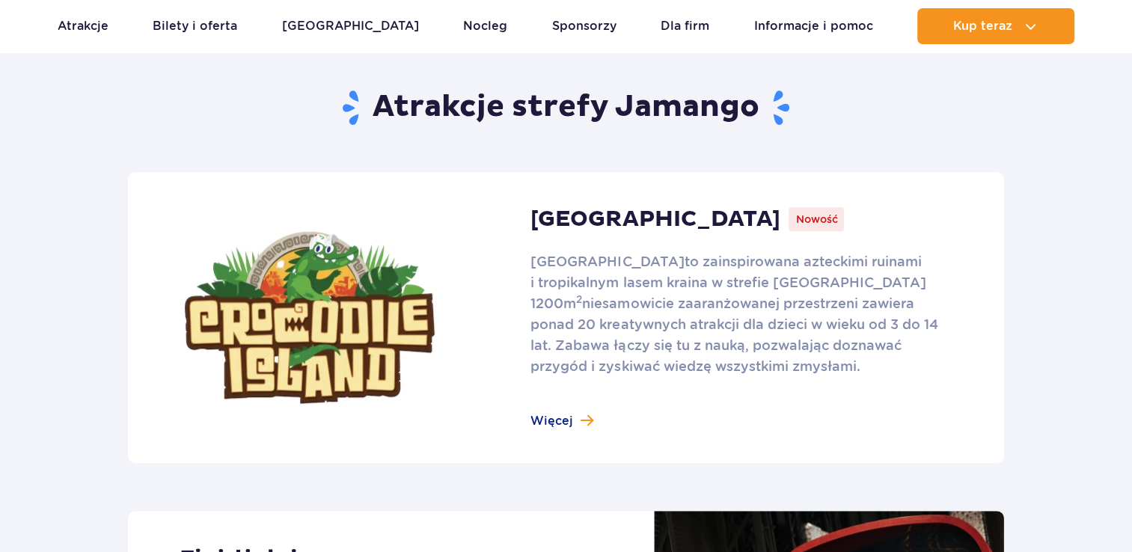
scroll to position [904, 0]
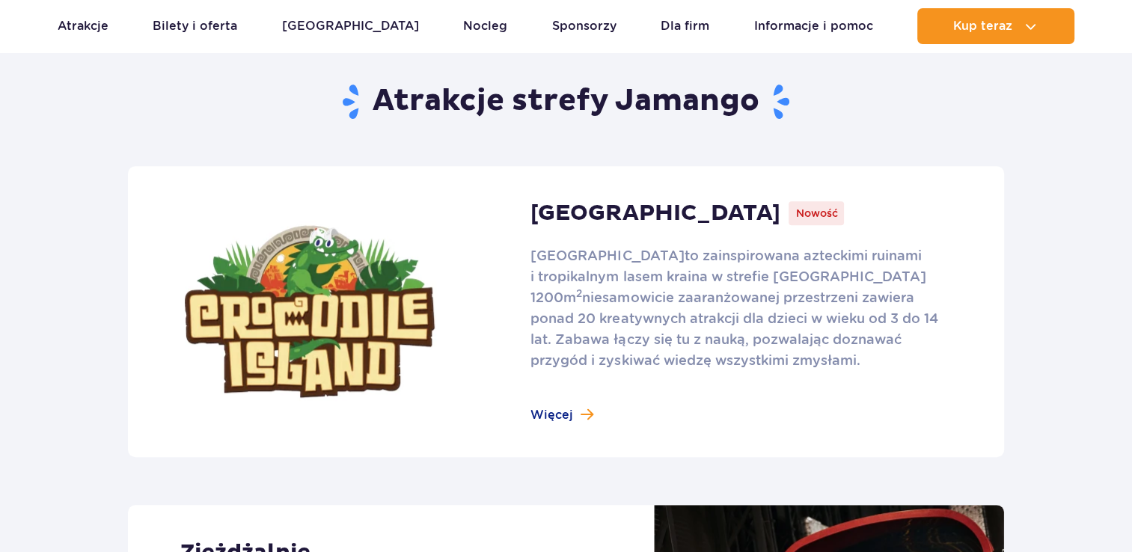
click at [563, 420] on link at bounding box center [566, 311] width 876 height 291
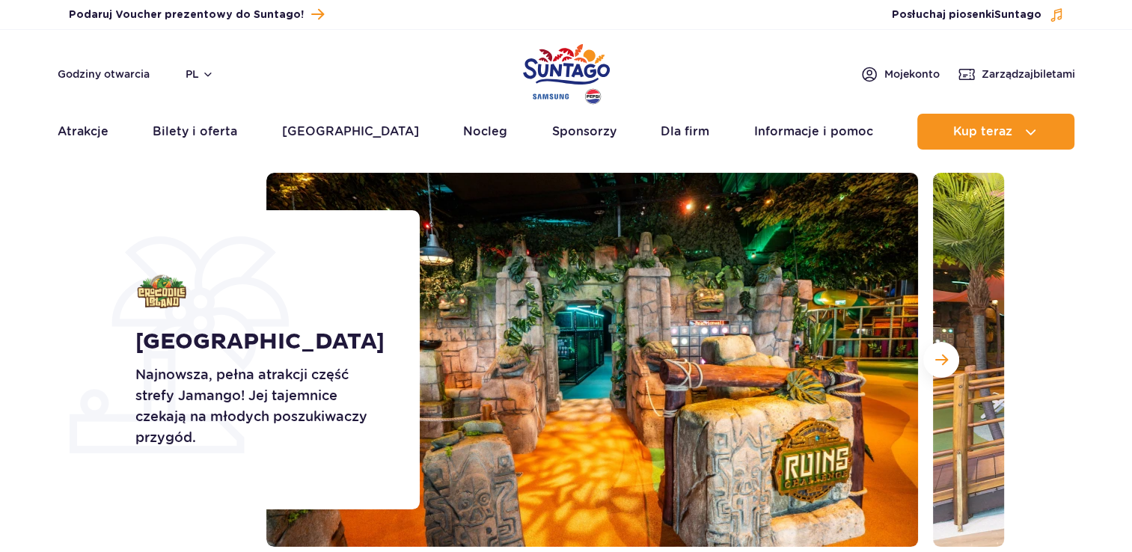
scroll to position [87, 0]
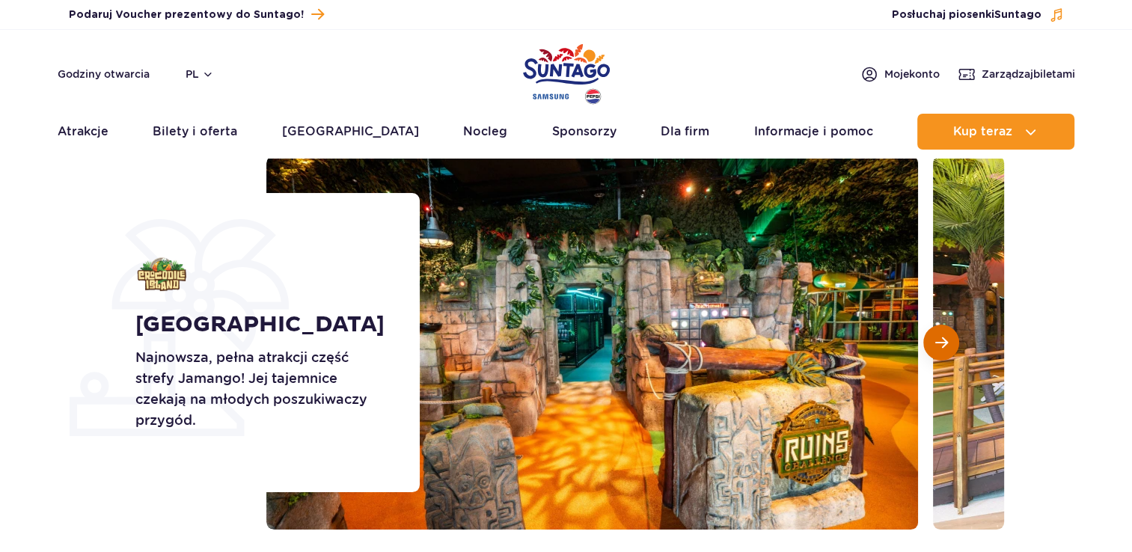
click at [937, 344] on span "Następny slajd" at bounding box center [941, 342] width 13 height 13
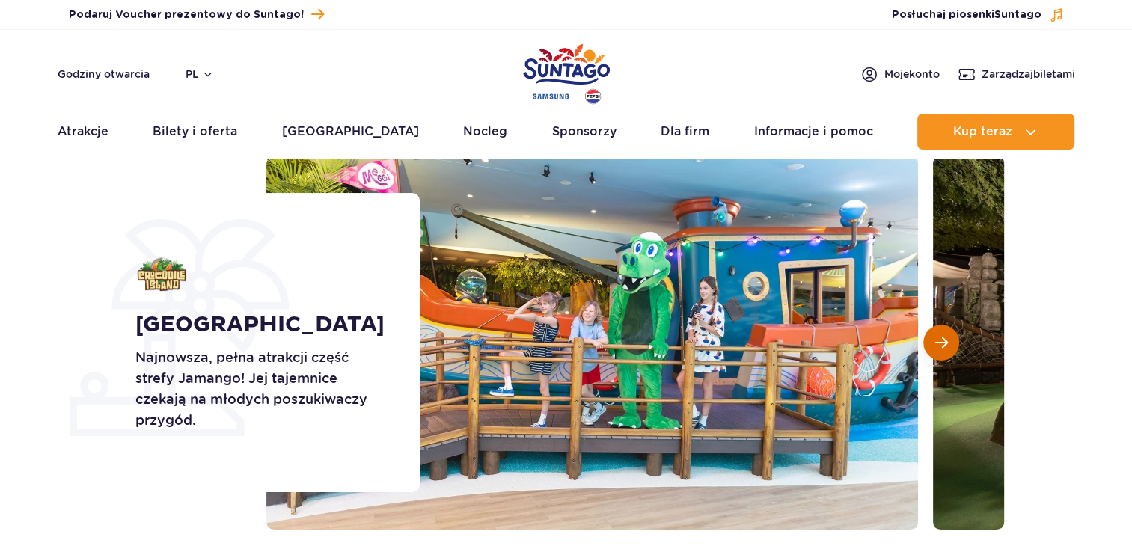
click at [937, 344] on span "Następny slajd" at bounding box center [941, 342] width 13 height 13
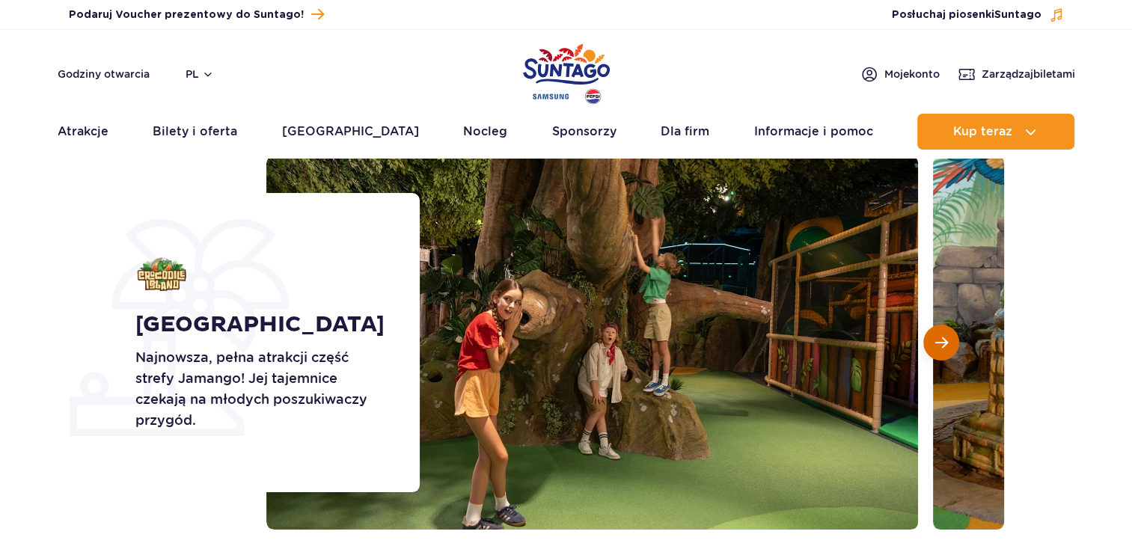
click at [937, 344] on span "Następny slajd" at bounding box center [941, 342] width 13 height 13
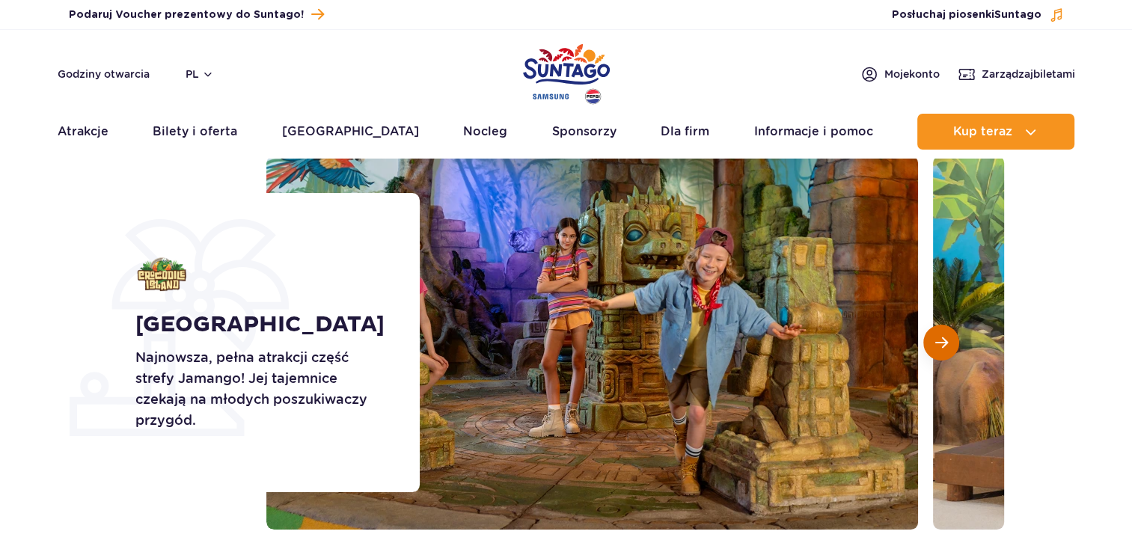
click at [937, 344] on span "Następny slajd" at bounding box center [941, 342] width 13 height 13
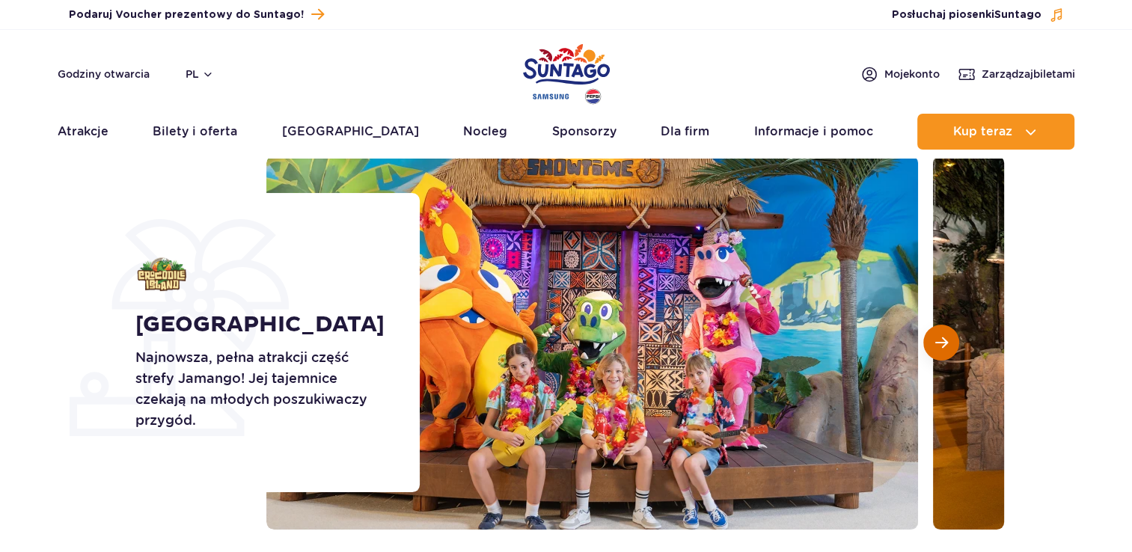
click at [937, 344] on span "Następny slajd" at bounding box center [941, 342] width 13 height 13
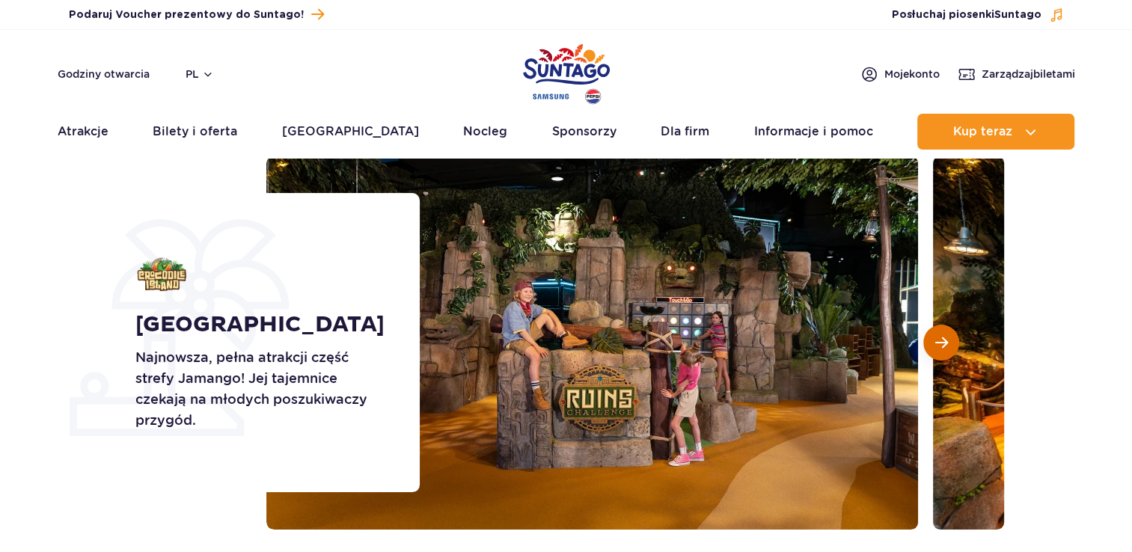
click at [937, 344] on span "Następny slajd" at bounding box center [941, 342] width 13 height 13
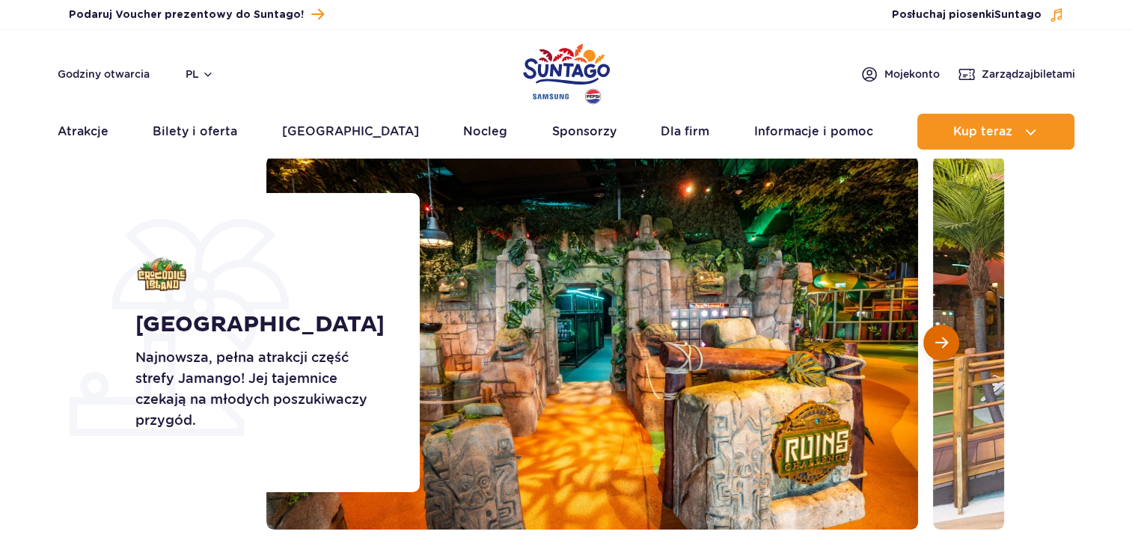
click at [937, 344] on span "Następny slajd" at bounding box center [941, 342] width 13 height 13
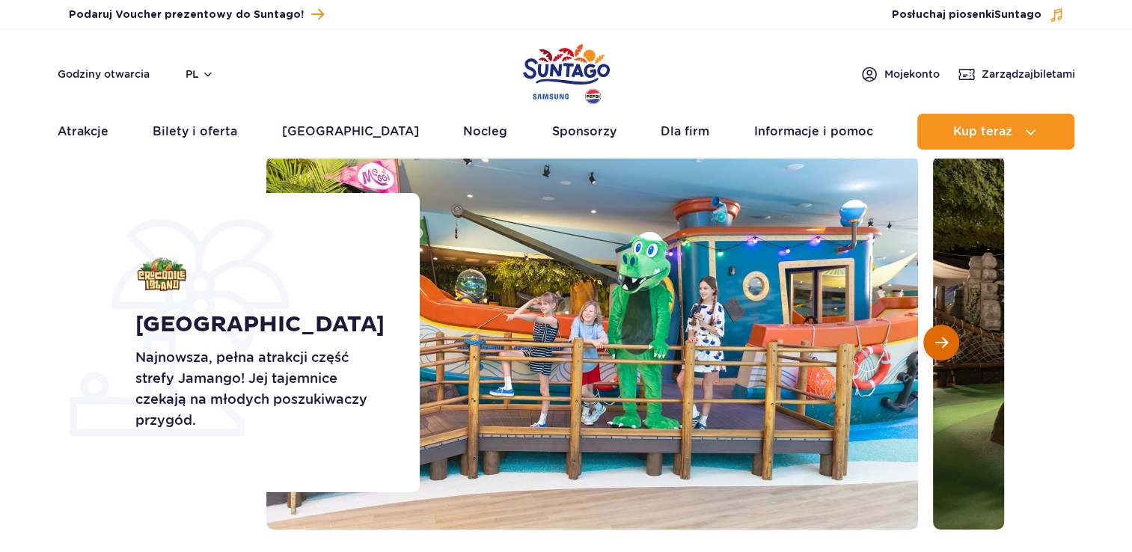
click at [937, 344] on span "Następny slajd" at bounding box center [941, 342] width 13 height 13
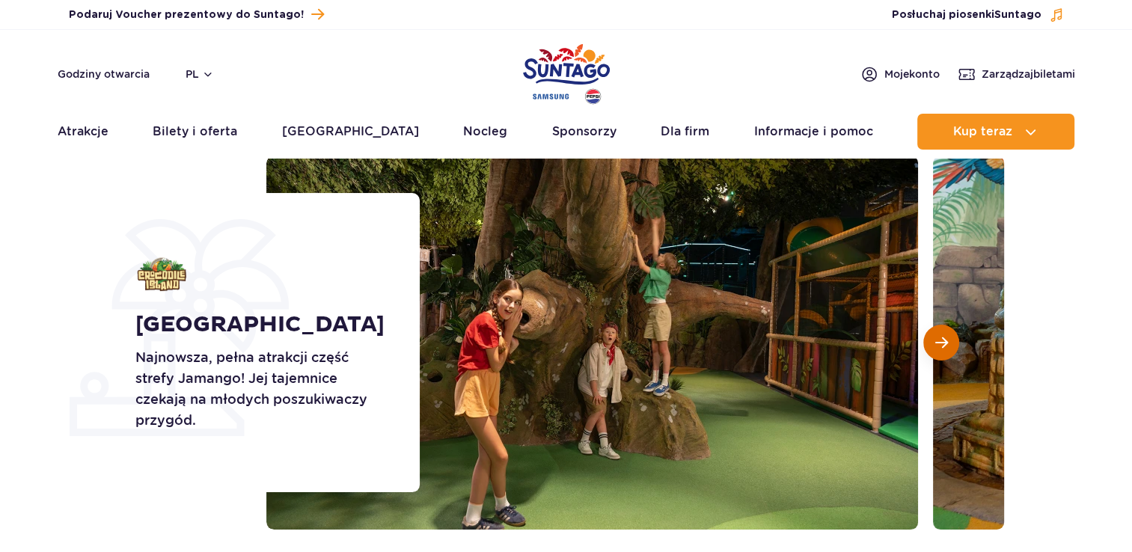
click at [937, 344] on span "Następny slajd" at bounding box center [941, 342] width 13 height 13
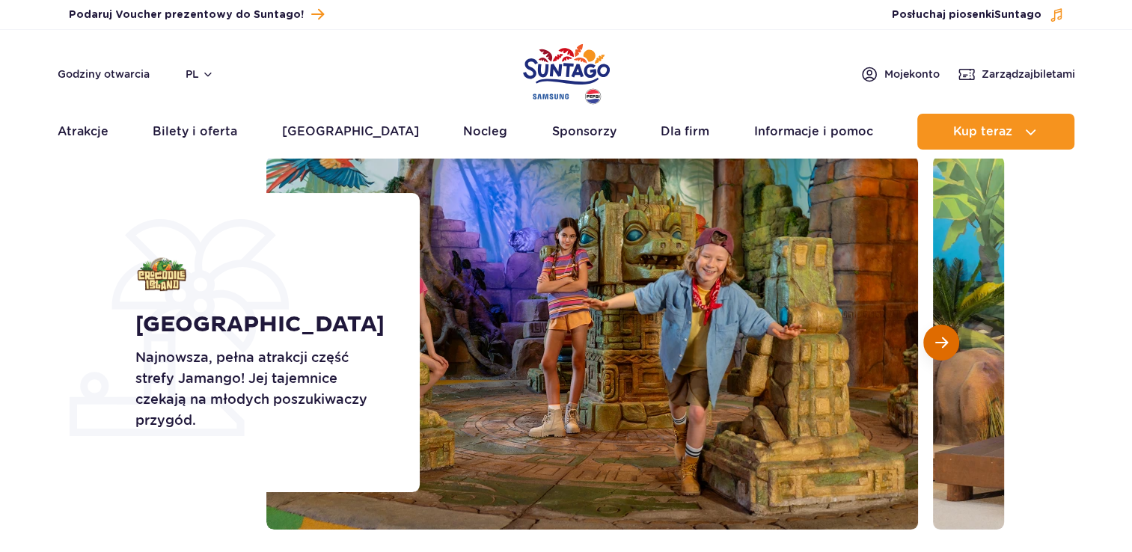
click at [937, 344] on span "Następny slajd" at bounding box center [941, 342] width 13 height 13
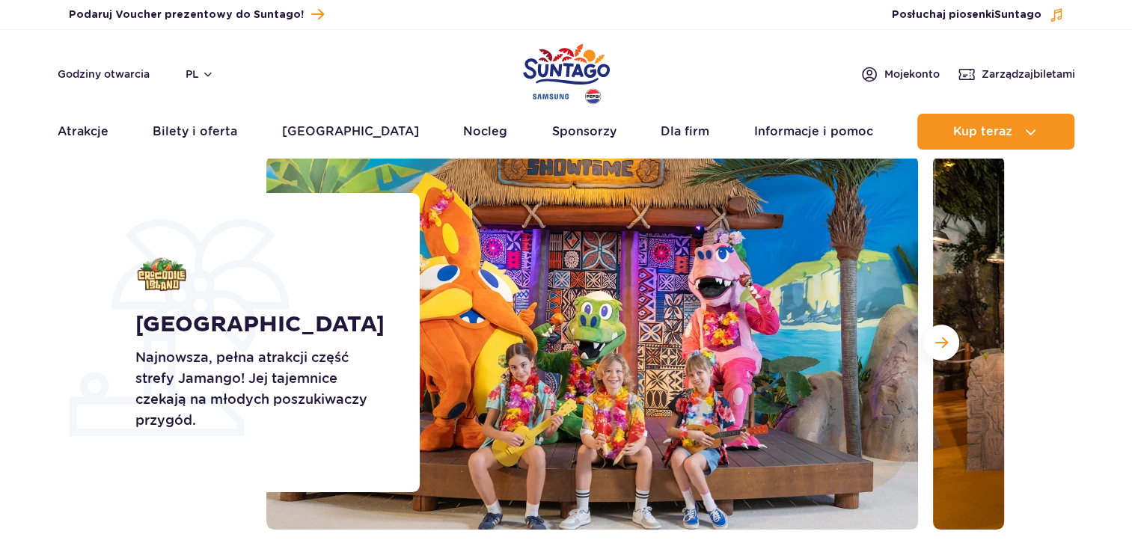
scroll to position [84, 0]
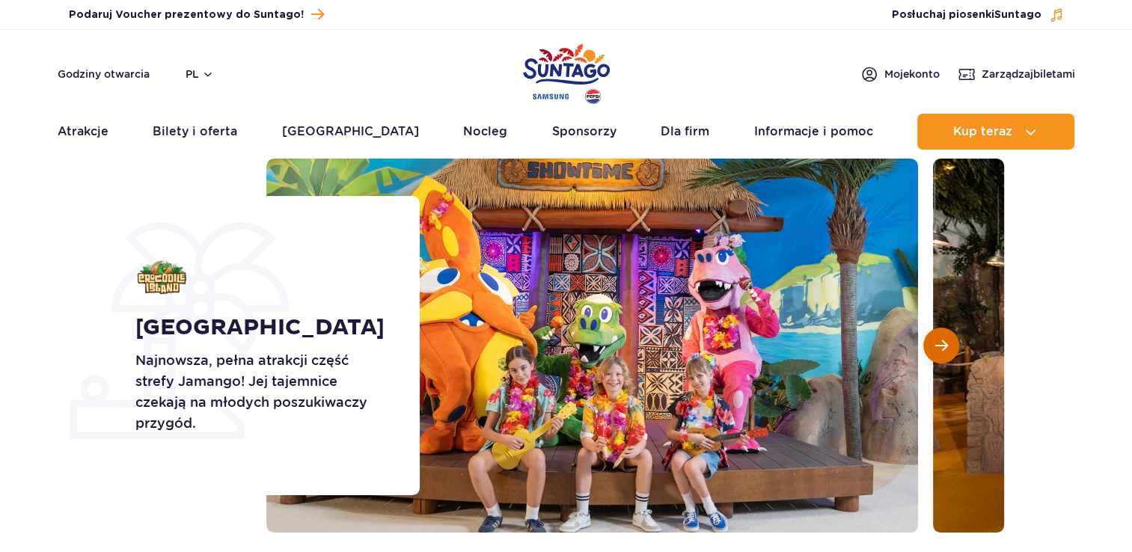
click at [943, 346] on span "Następny slajd" at bounding box center [941, 345] width 13 height 13
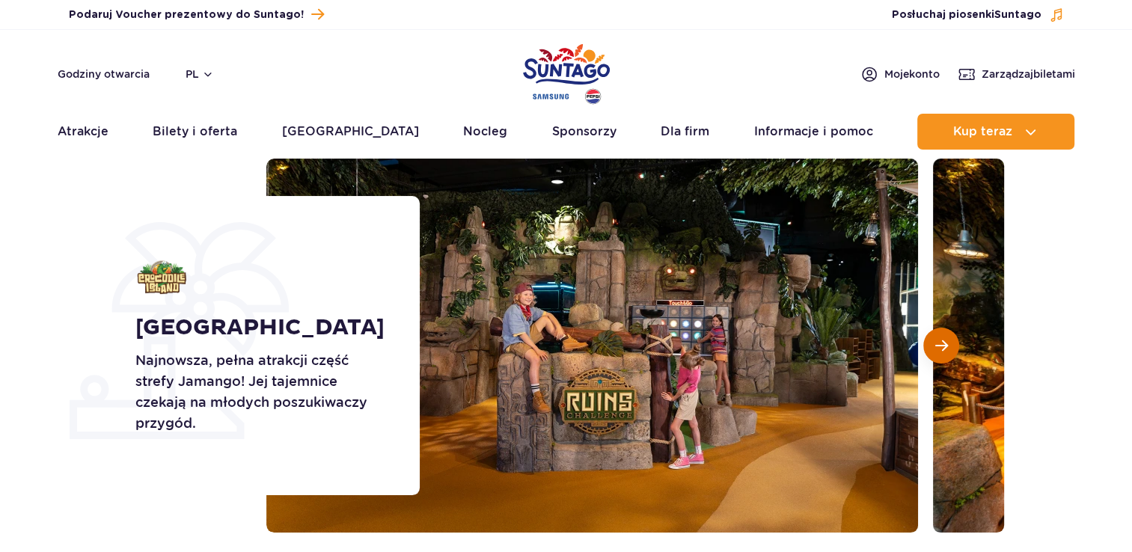
click at [943, 346] on span "Następny slajd" at bounding box center [941, 345] width 13 height 13
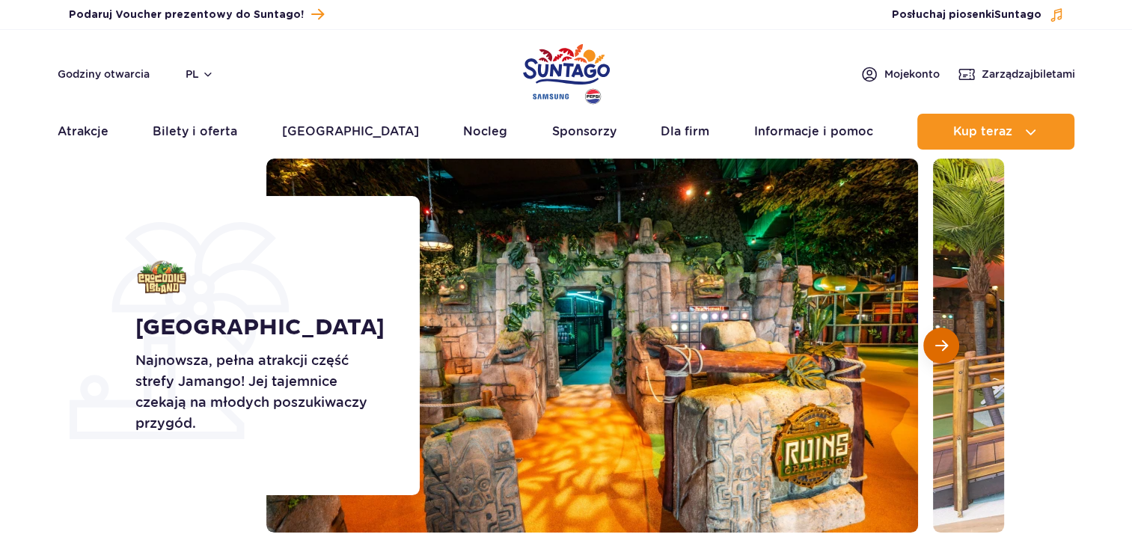
click at [943, 346] on span "Następny slajd" at bounding box center [941, 345] width 13 height 13
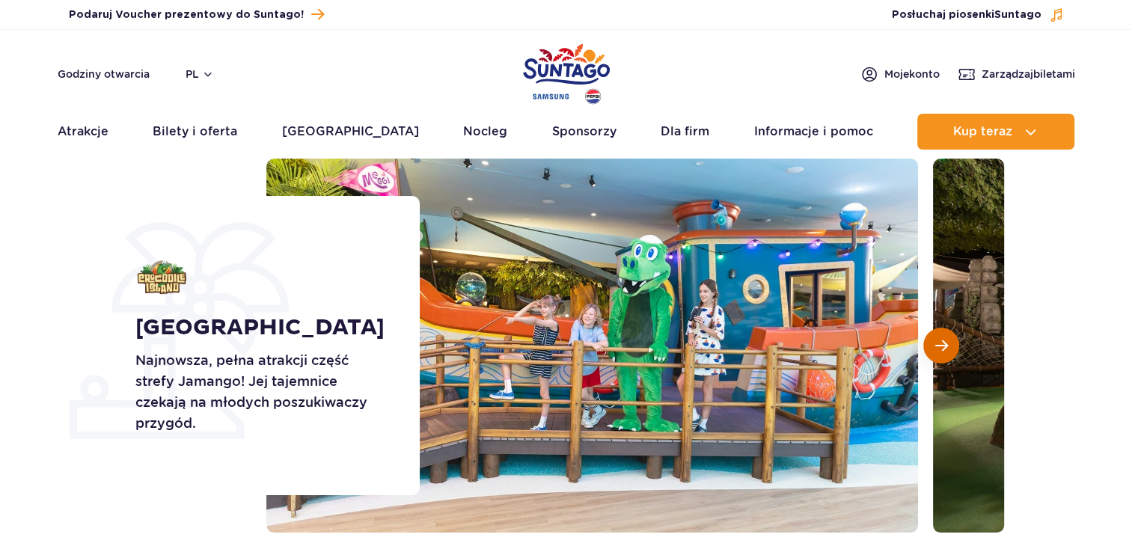
click at [943, 346] on span "Następny slajd" at bounding box center [941, 345] width 13 height 13
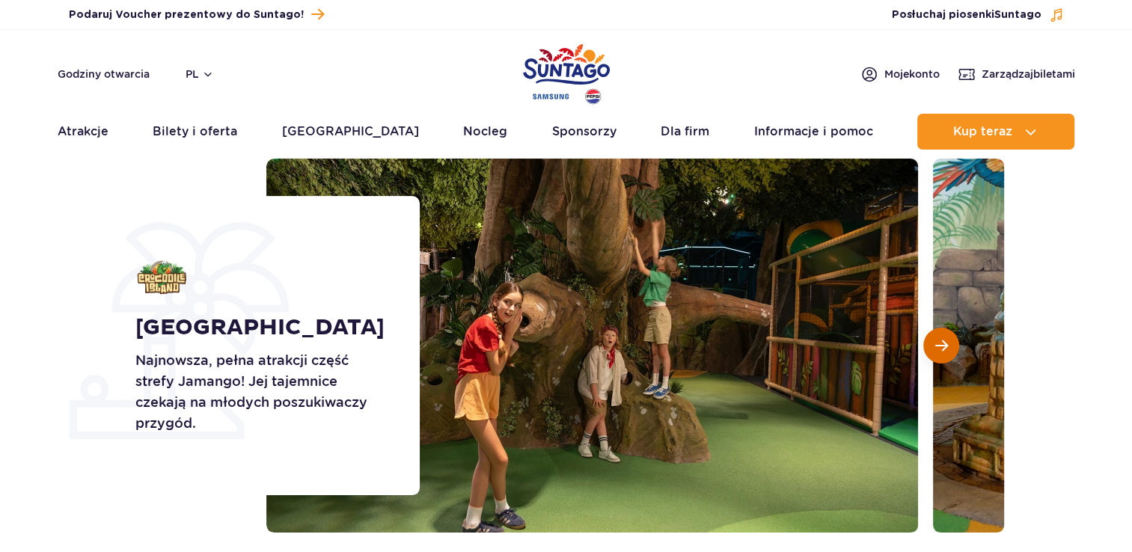
click at [943, 346] on span "Następny slajd" at bounding box center [941, 345] width 13 height 13
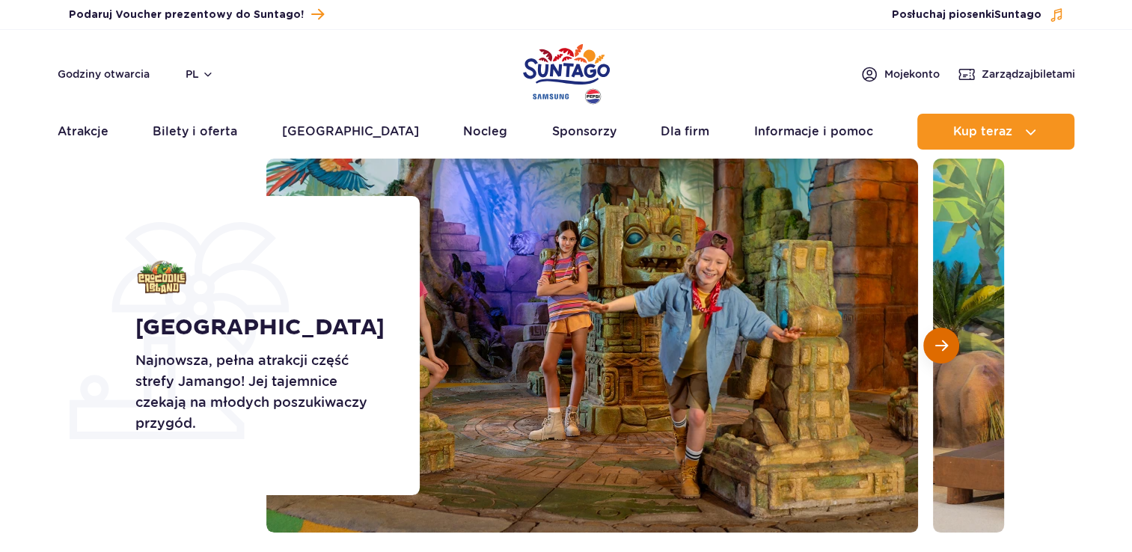
click at [943, 346] on span "Następny slajd" at bounding box center [941, 345] width 13 height 13
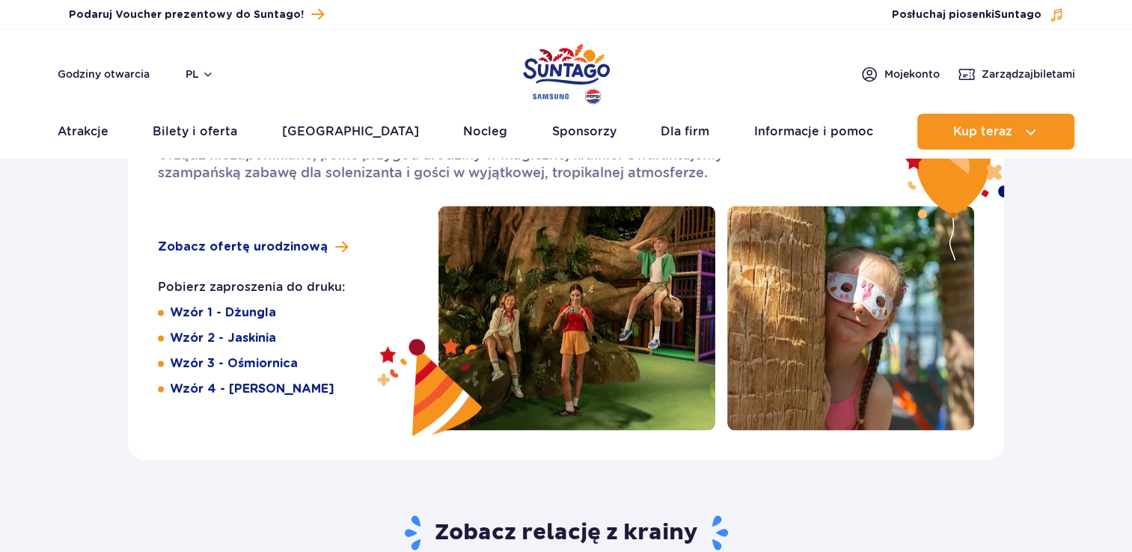
scroll to position [2387, 0]
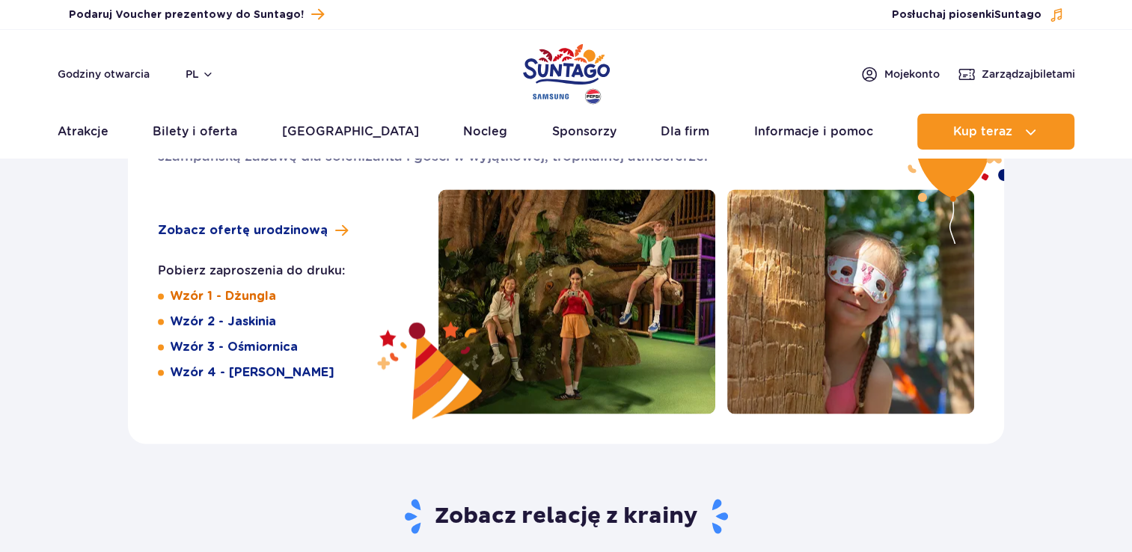
click at [251, 299] on link "Wzór 1 - Dżungla" at bounding box center [223, 296] width 106 height 16
click at [239, 349] on link "Wzór 3 - Ośmiornica" at bounding box center [234, 347] width 128 height 16
click at [227, 373] on link "Wzór 4 - Jay i Meggi" at bounding box center [252, 372] width 165 height 16
click at [246, 296] on link "Wzór 1 - Dżungla" at bounding box center [223, 296] width 106 height 16
click at [241, 321] on link "Wzór 2 - Jaskinia" at bounding box center [223, 321] width 106 height 16
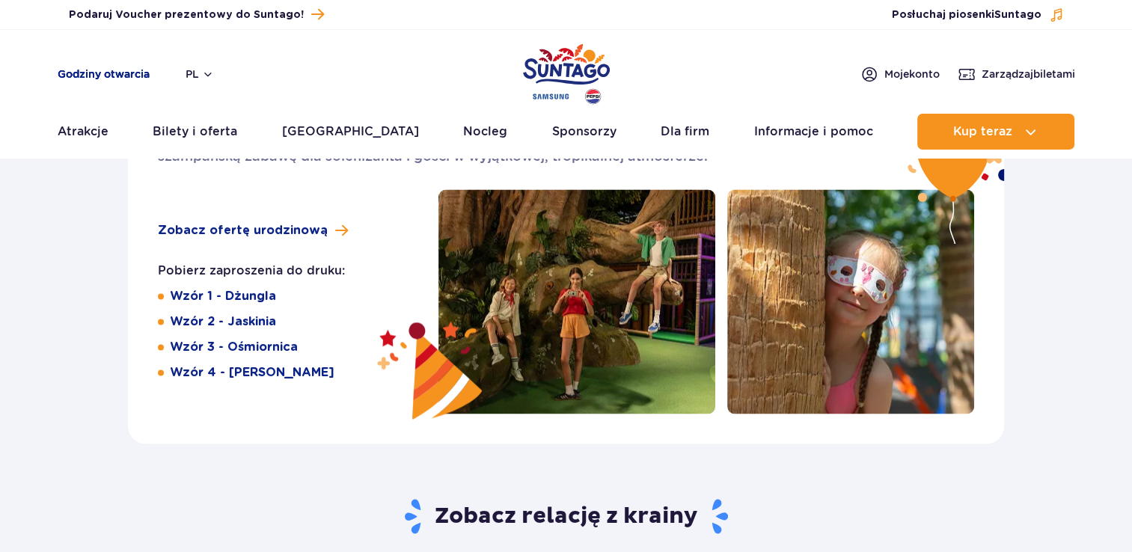
click at [117, 73] on link "Godziny otwarcia" at bounding box center [104, 74] width 92 height 15
